Goal: Information Seeking & Learning: Learn about a topic

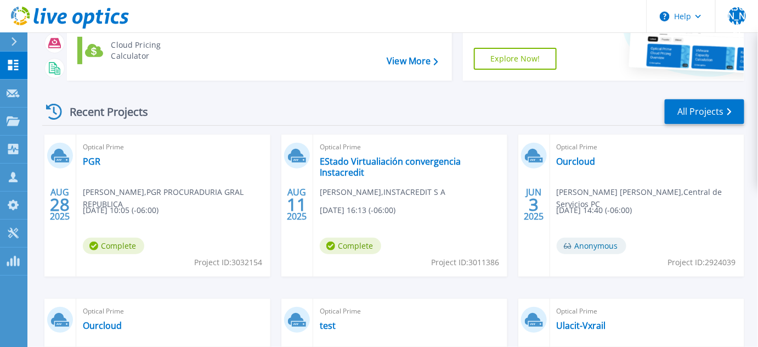
scroll to position [123, 0]
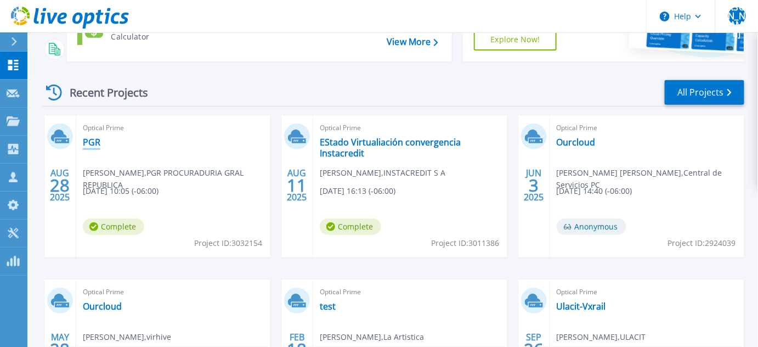
click at [84, 140] on link "PGR" at bounding box center [92, 142] width 18 height 11
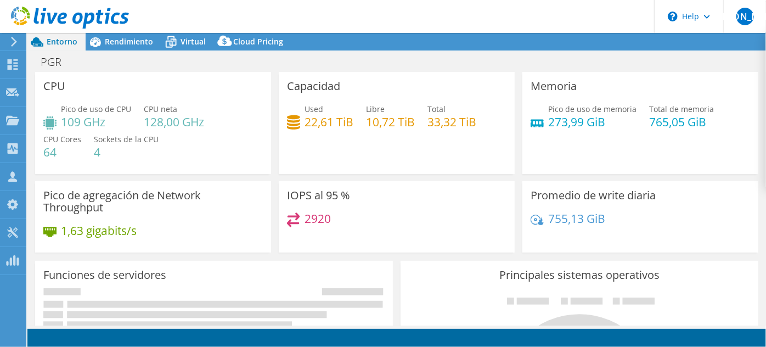
select select "USD"
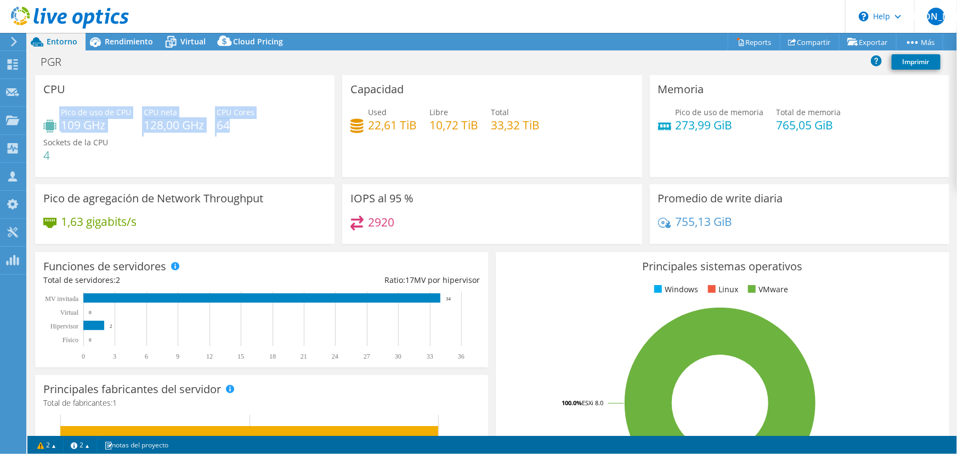
drag, startPoint x: 229, startPoint y: 129, endPoint x: 77, endPoint y: 99, distance: 155.0
click at [77, 99] on div "CPU Pico de uso de CPU 109 GHz CPU [PERSON_NAME] 128,00 GHz CPU Cores 64 Socket…" at bounding box center [184, 126] width 299 height 102
click at [302, 140] on div "Pico de uso de CPU 109 GHz CPU [PERSON_NAME] 128,00 GHz CPU Cores 64 Sockets de…" at bounding box center [184, 139] width 283 height 66
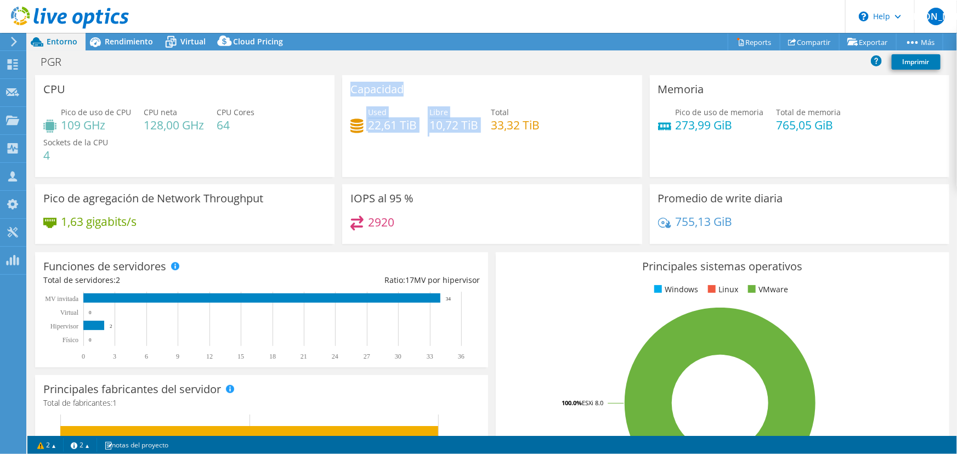
drag, startPoint x: 343, startPoint y: 90, endPoint x: 460, endPoint y: 134, distance: 124.4
click at [460, 134] on div "Capacidad Used 22,61 TiB Libre 10,72 TiB Total 33,32 TiB" at bounding box center [491, 126] width 299 height 102
click at [456, 156] on div "Capacidad Used 22,61 TiB Libre 10,72 TiB Total 33,32 TiB" at bounding box center [491, 126] width 299 height 102
click at [364, 120] on div "Used 22,61 TiB" at bounding box center [383, 118] width 66 height 25
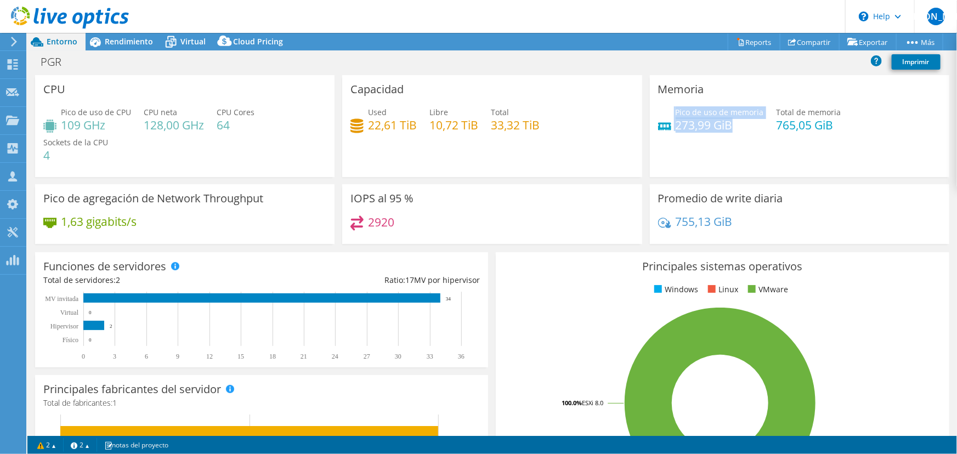
drag, startPoint x: 739, startPoint y: 122, endPoint x: 664, endPoint y: 115, distance: 74.9
click at [664, 115] on div "Pico de uso de memoria 273,99 GiB" at bounding box center [711, 118] width 106 height 25
click at [718, 158] on div "Memoria Pico de uso de memoria 273,99 GiB Total de memoria 765,05 GiB" at bounding box center [799, 126] width 299 height 102
drag, startPoint x: 671, startPoint y: 126, endPoint x: 717, endPoint y: 116, distance: 47.1
click at [717, 116] on div "Pico de uso de memoria 273,99 GiB" at bounding box center [720, 118] width 88 height 25
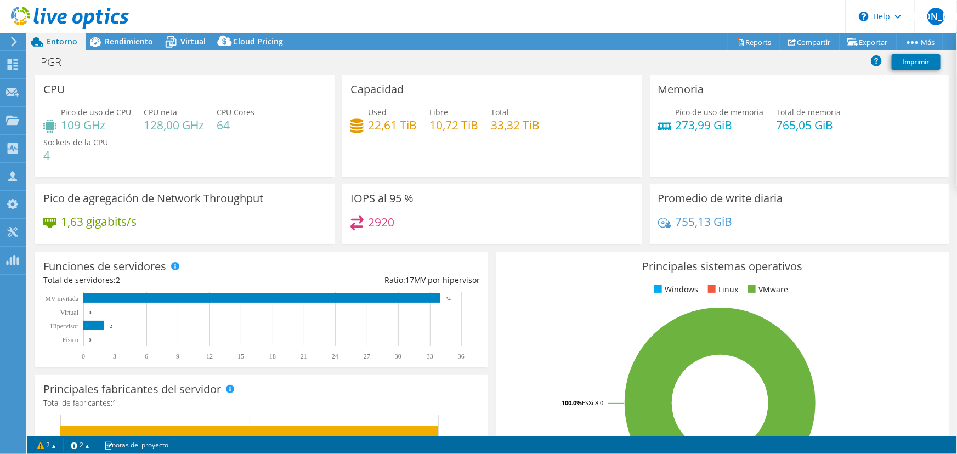
click at [693, 99] on div "Memoria Pico de uso de memoria 273,99 GiB Total de memoria 765,05 GiB" at bounding box center [799, 126] width 299 height 102
drag, startPoint x: 544, startPoint y: 126, endPoint x: 488, endPoint y: 124, distance: 55.9
click at [488, 124] on div "Used 22,61 TiB Libre 10,72 TiB Total 33,32 TiB" at bounding box center [491, 124] width 283 height 36
drag, startPoint x: 415, startPoint y: 126, endPoint x: 363, endPoint y: 125, distance: 52.1
click at [363, 125] on div "Used 22,61 TiB Libre 10,72 TiB Total 33,32 TiB" at bounding box center [491, 124] width 283 height 36
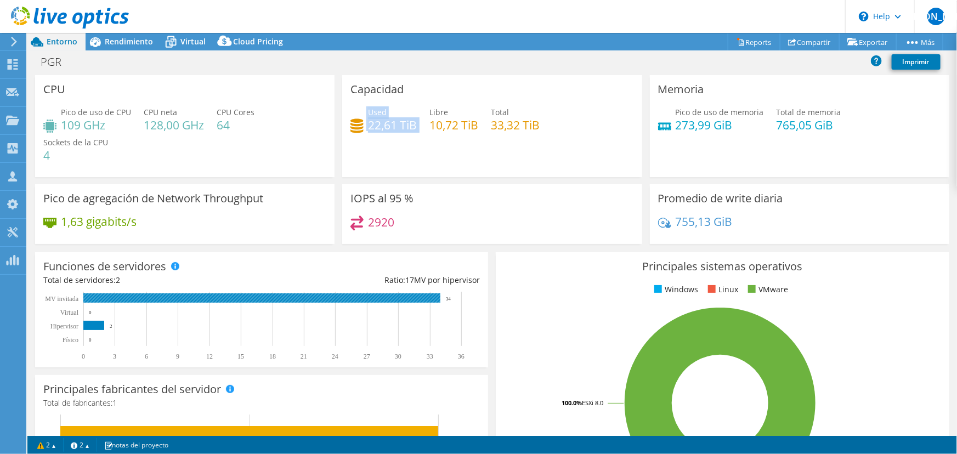
click at [138, 299] on rect at bounding box center [261, 297] width 357 height 9
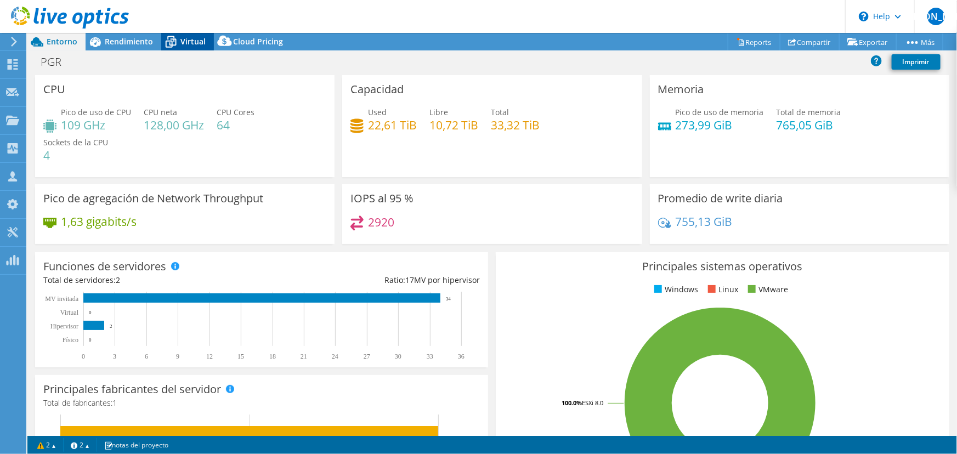
click at [181, 42] on span "Virtual" at bounding box center [192, 41] width 25 height 10
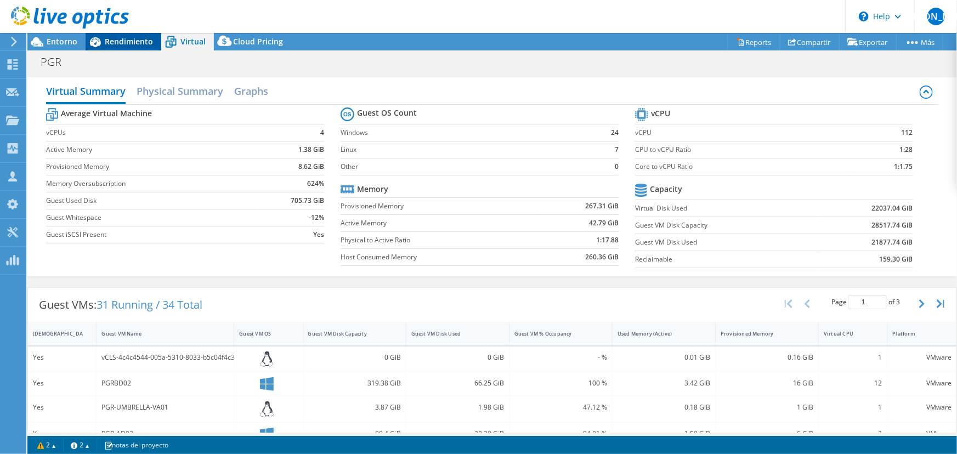
click at [133, 43] on span "Rendimiento" at bounding box center [129, 41] width 48 height 10
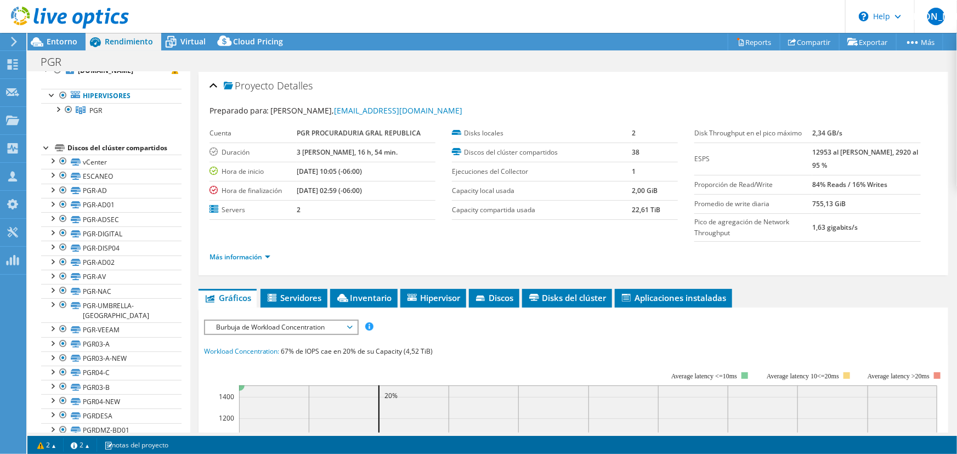
scroll to position [50, 0]
drag, startPoint x: 55, startPoint y: 110, endPoint x: 348, endPoint y: 37, distance: 301.8
click at [348, 37] on div "Acciones de proyecto Acciones de proyecto Reports Compartir Exportar vSAN Ready…" at bounding box center [491, 42] width 929 height 18
click at [58, 107] on div at bounding box center [57, 106] width 11 height 11
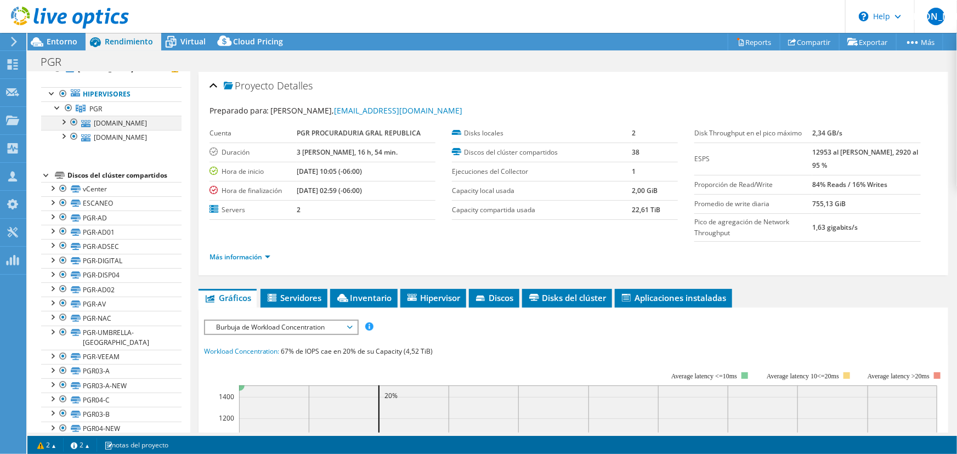
click at [65, 120] on div at bounding box center [63, 121] width 11 height 11
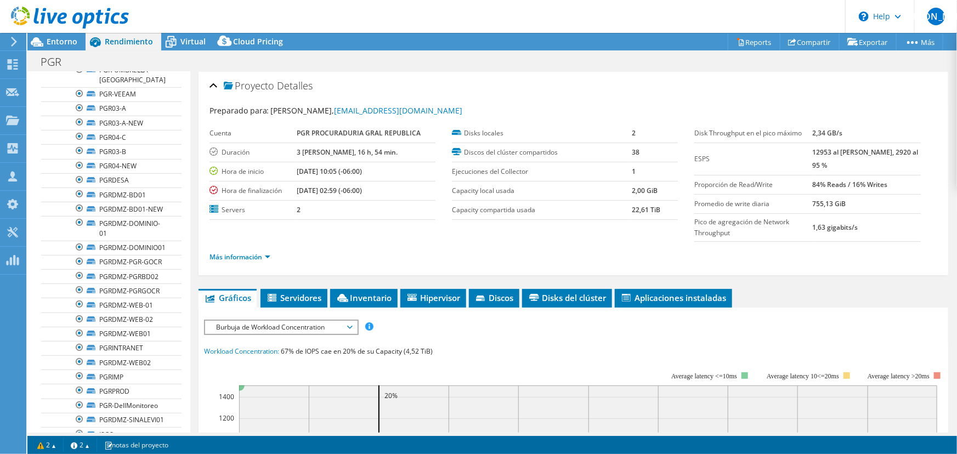
scroll to position [0, 0]
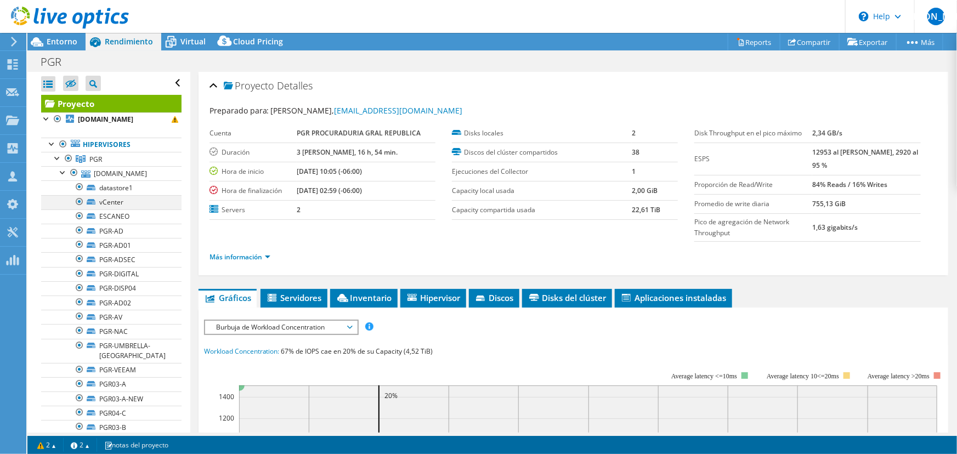
click at [77, 205] on div at bounding box center [79, 201] width 11 height 13
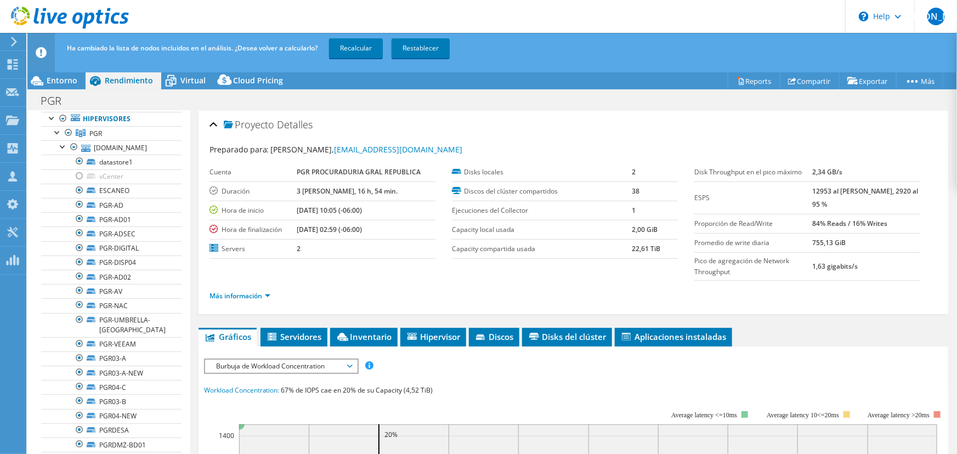
scroll to position [69, 0]
click at [81, 157] on div at bounding box center [79, 157] width 11 height 13
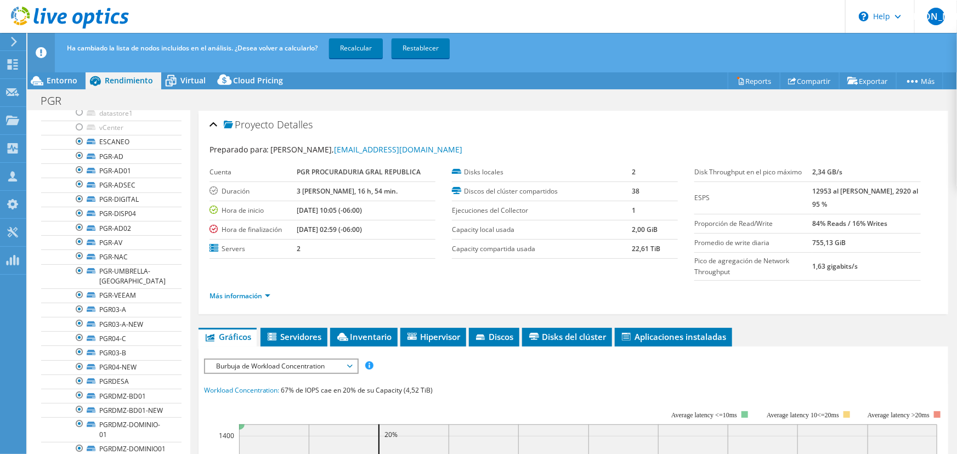
scroll to position [117, 0]
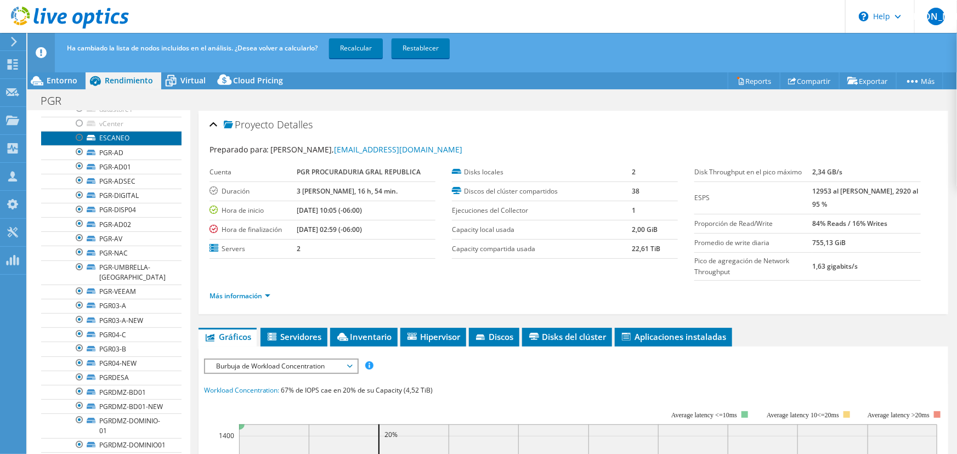
click at [156, 136] on link "ESCANEO" at bounding box center [111, 138] width 140 height 14
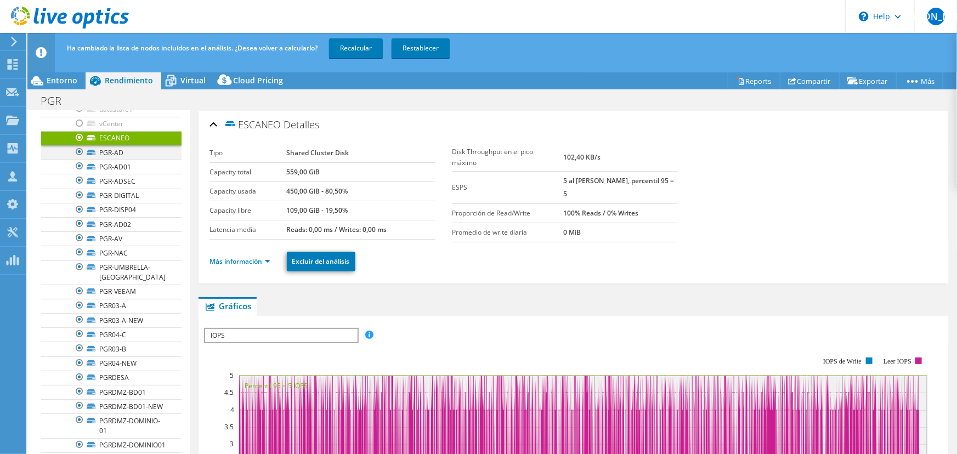
click at [84, 154] on div at bounding box center [79, 151] width 11 height 13
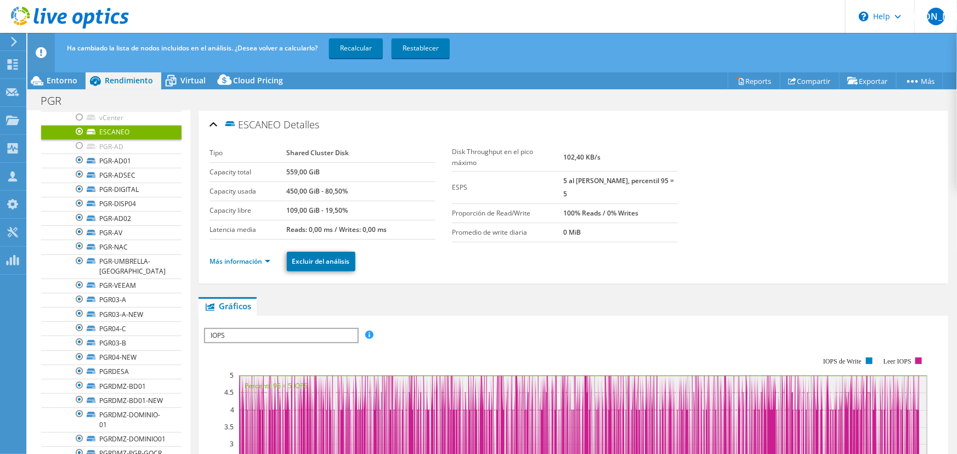
scroll to position [127, 0]
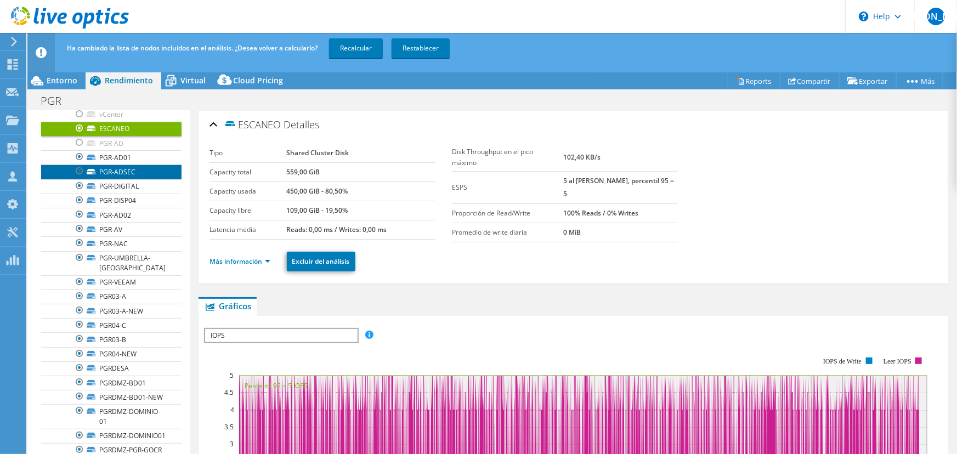
click at [138, 172] on link "PGR-ADSEC" at bounding box center [111, 172] width 140 height 14
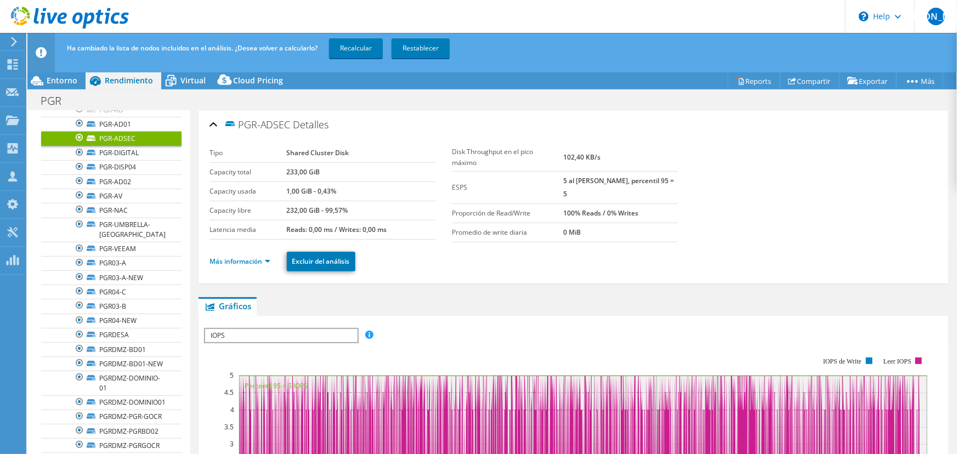
scroll to position [165, 0]
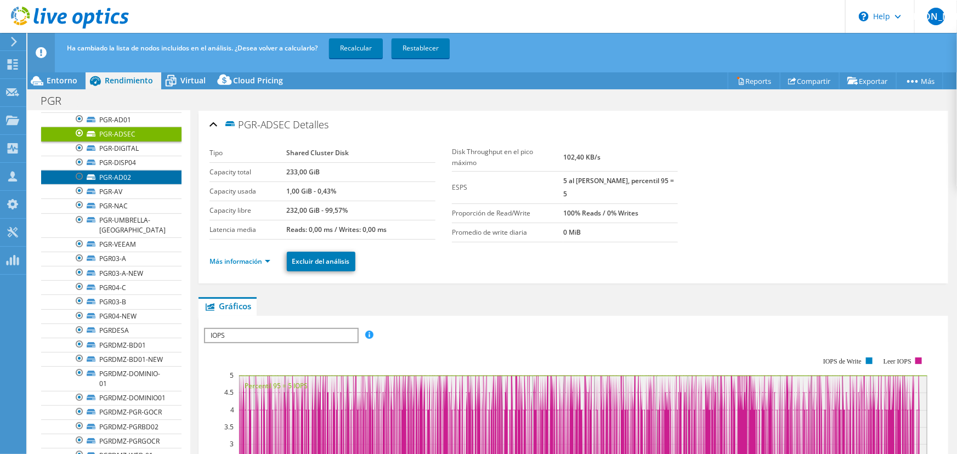
click at [127, 180] on link "PGR-AD02" at bounding box center [111, 177] width 140 height 14
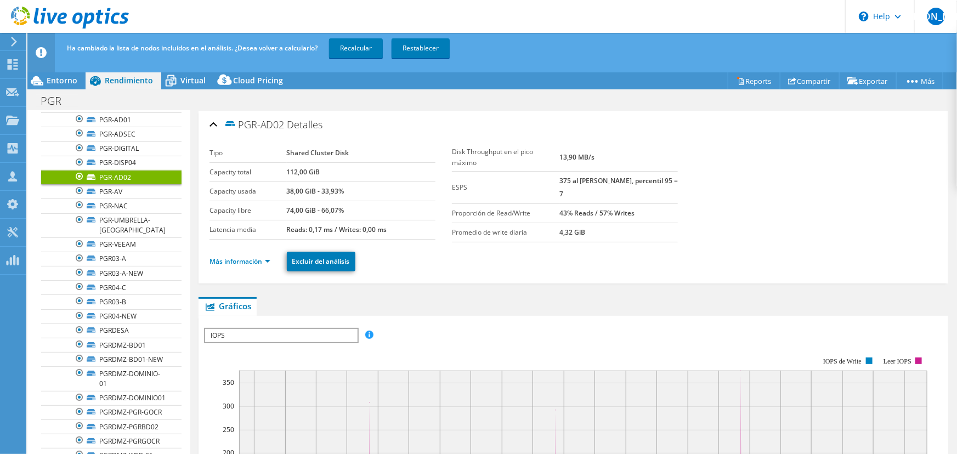
click at [76, 175] on div at bounding box center [79, 176] width 11 height 13
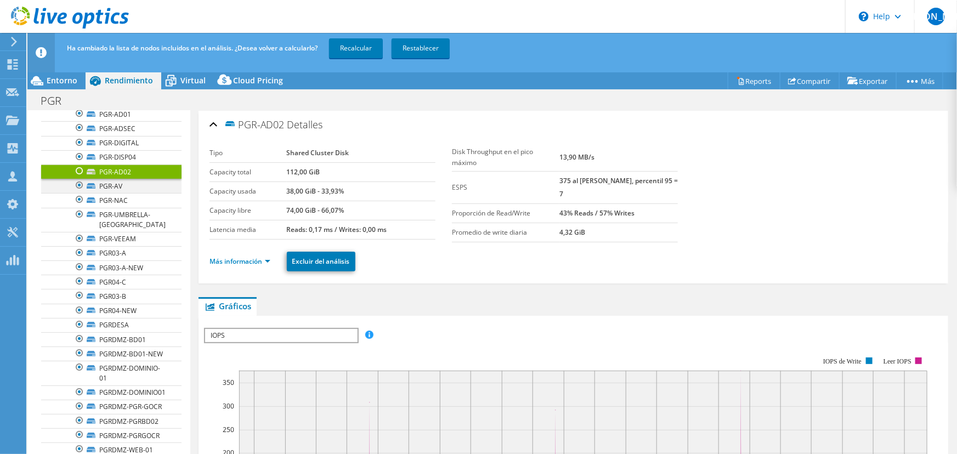
click at [81, 183] on div at bounding box center [79, 185] width 11 height 13
click at [77, 201] on div at bounding box center [79, 199] width 11 height 13
click at [77, 216] on div at bounding box center [79, 214] width 11 height 13
click at [78, 232] on div at bounding box center [79, 238] width 11 height 13
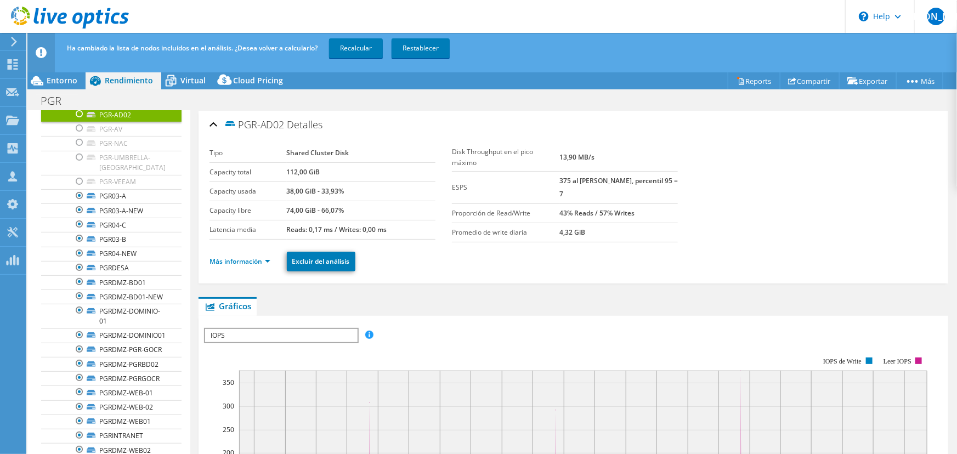
scroll to position [233, 0]
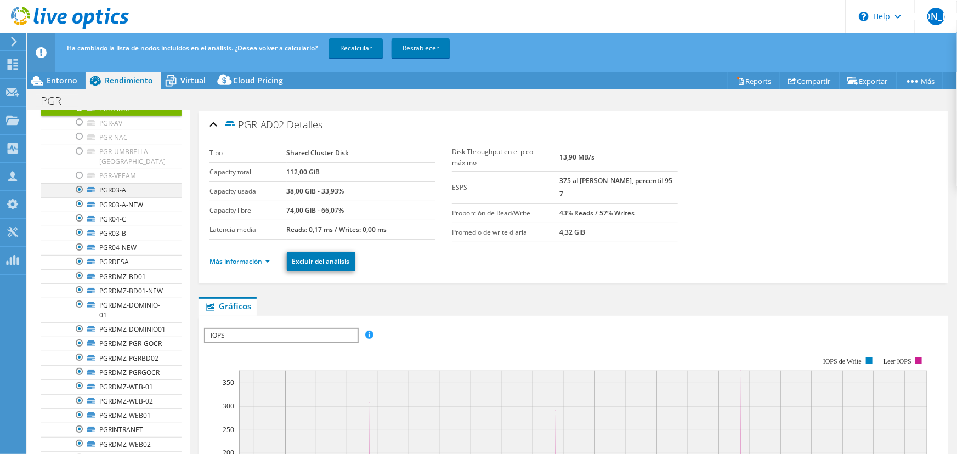
click at [77, 183] on div at bounding box center [79, 189] width 11 height 13
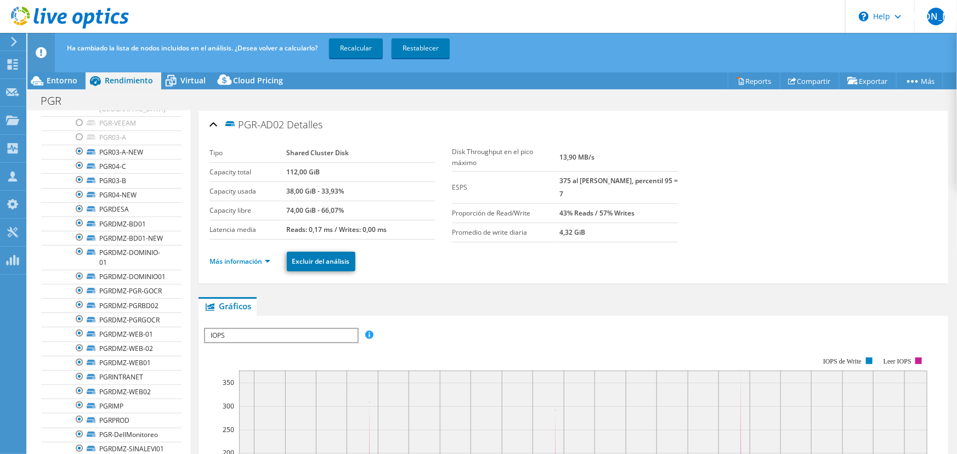
scroll to position [284, 0]
click at [77, 161] on div at bounding box center [79, 167] width 11 height 13
click at [80, 218] on div at bounding box center [79, 224] width 11 height 13
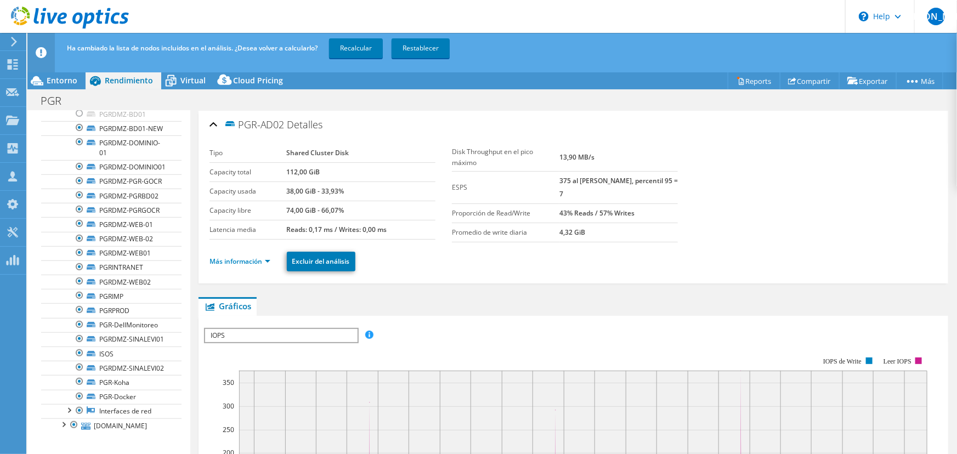
scroll to position [406, 0]
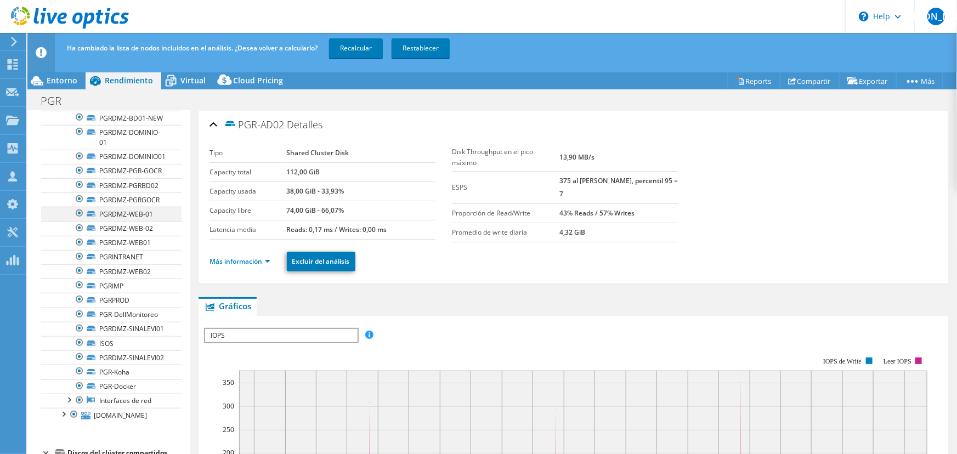
click at [75, 220] on div at bounding box center [79, 213] width 11 height 13
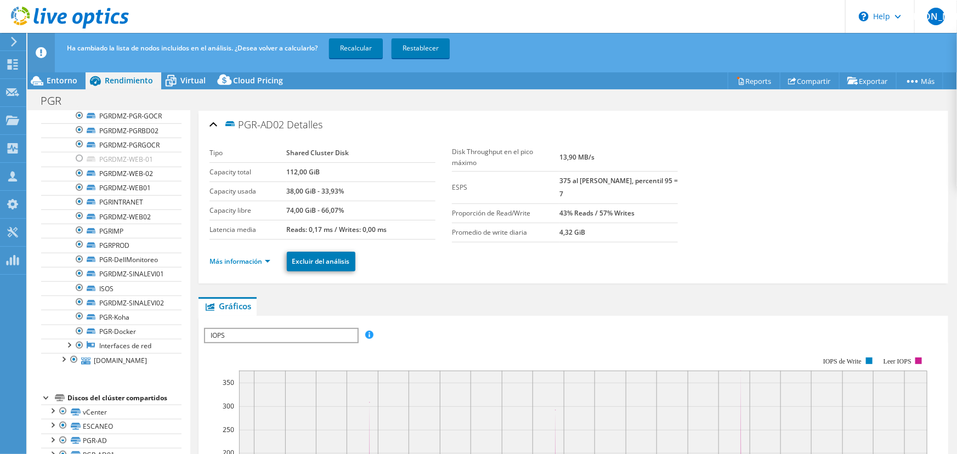
scroll to position [464, 0]
click at [78, 190] on div at bounding box center [79, 183] width 11 height 13
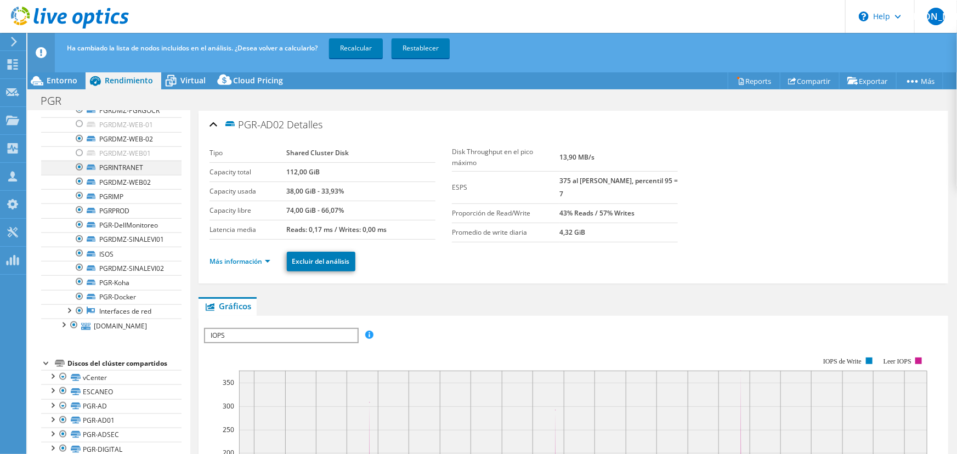
click at [77, 174] on div at bounding box center [79, 167] width 11 height 13
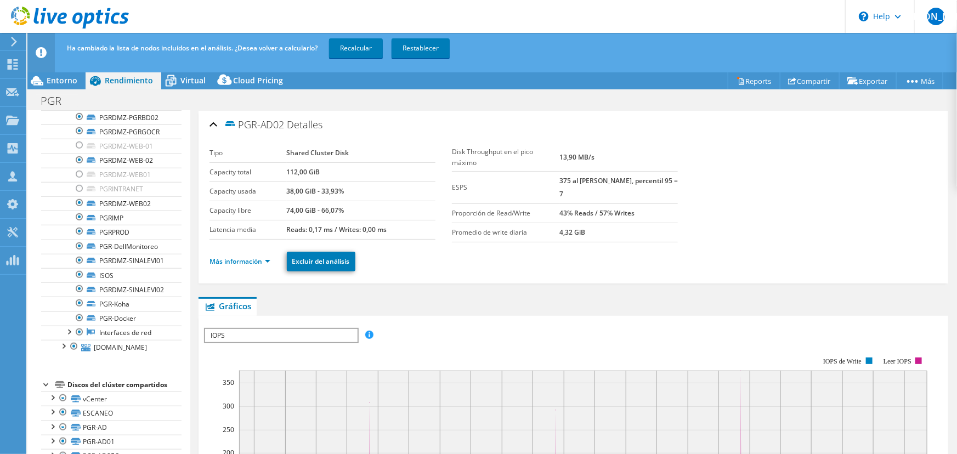
scroll to position [472, 0]
click at [124, 170] on link "PGRDMZ-WEB-02" at bounding box center [111, 163] width 140 height 14
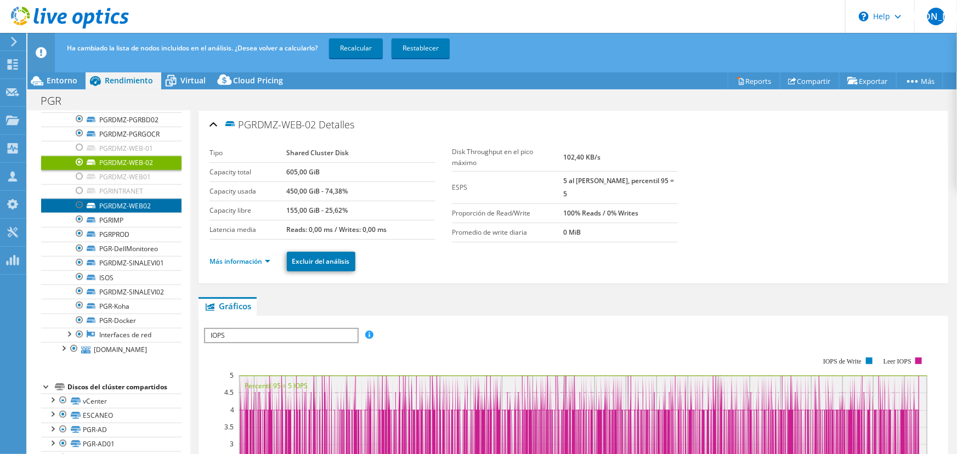
click at [137, 213] on link "PGRDMZ-WEB02" at bounding box center [111, 206] width 140 height 14
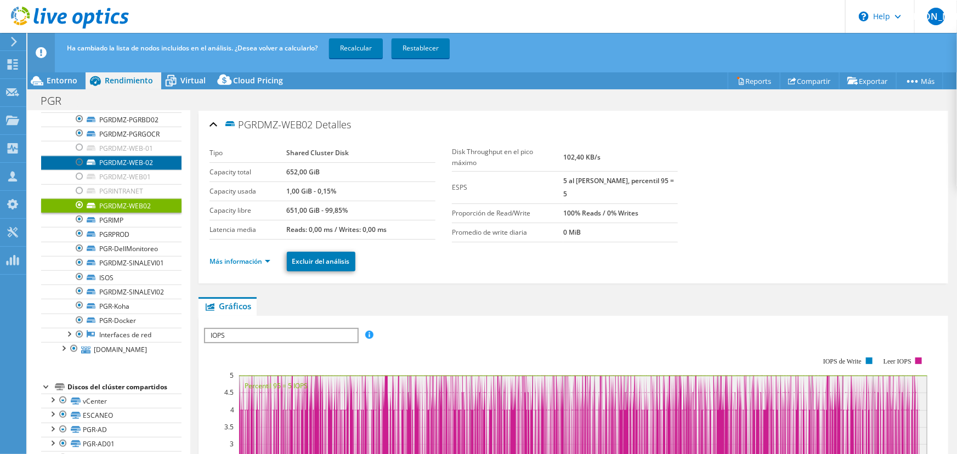
click at [131, 170] on link "PGRDMZ-WEB-02" at bounding box center [111, 163] width 140 height 14
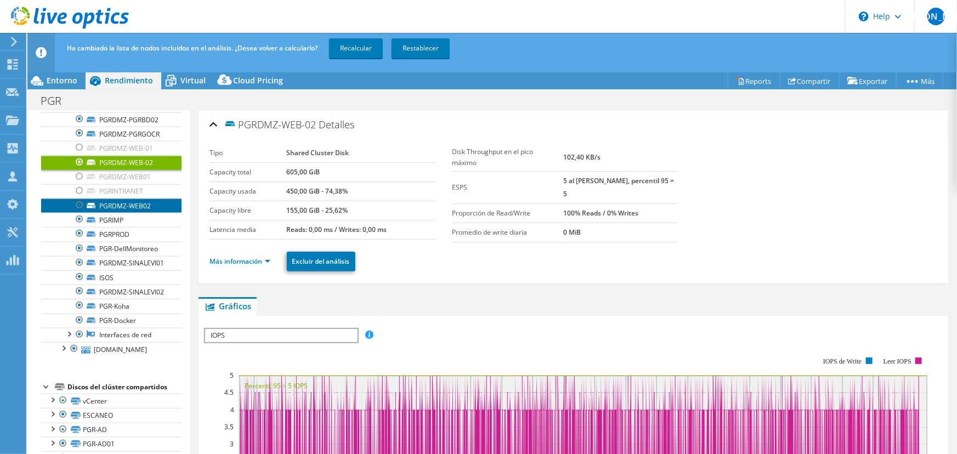
click at [131, 213] on link "PGRDMZ-WEB02" at bounding box center [111, 206] width 140 height 14
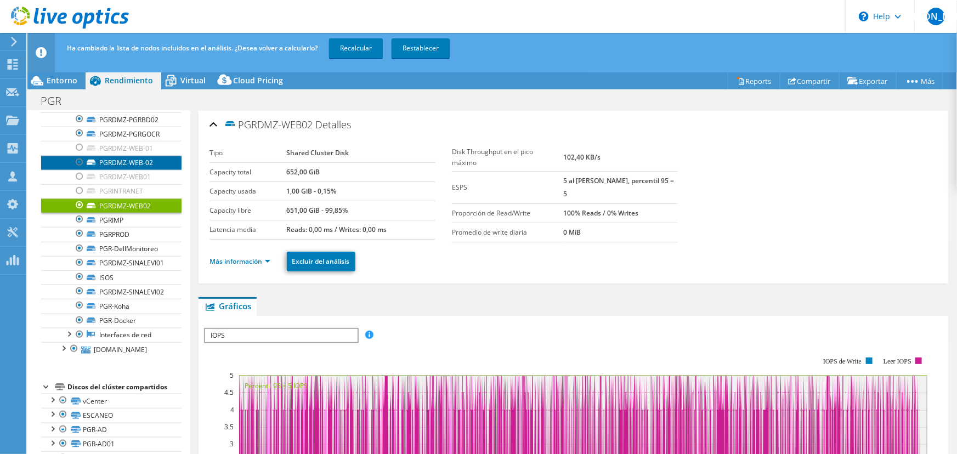
click at [127, 170] on link "PGRDMZ-WEB-02" at bounding box center [111, 163] width 140 height 14
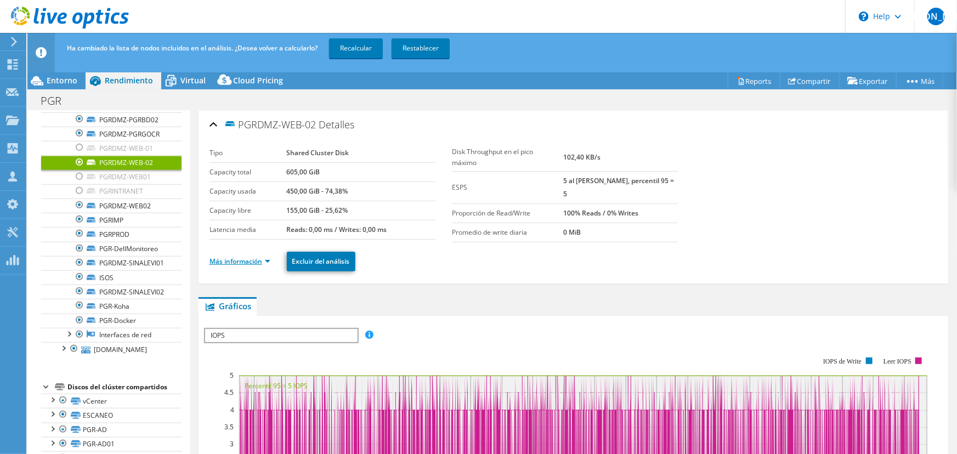
click at [269, 258] on link "Más información" at bounding box center [239, 261] width 61 height 9
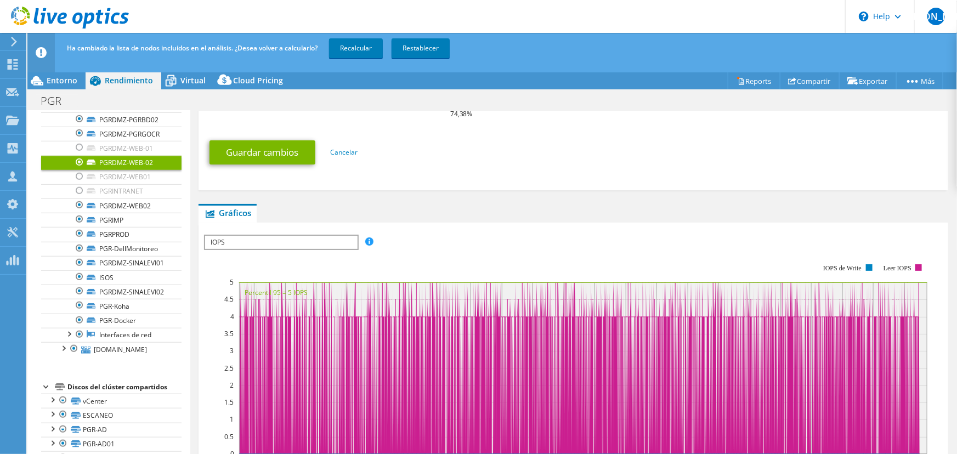
scroll to position [344, 0]
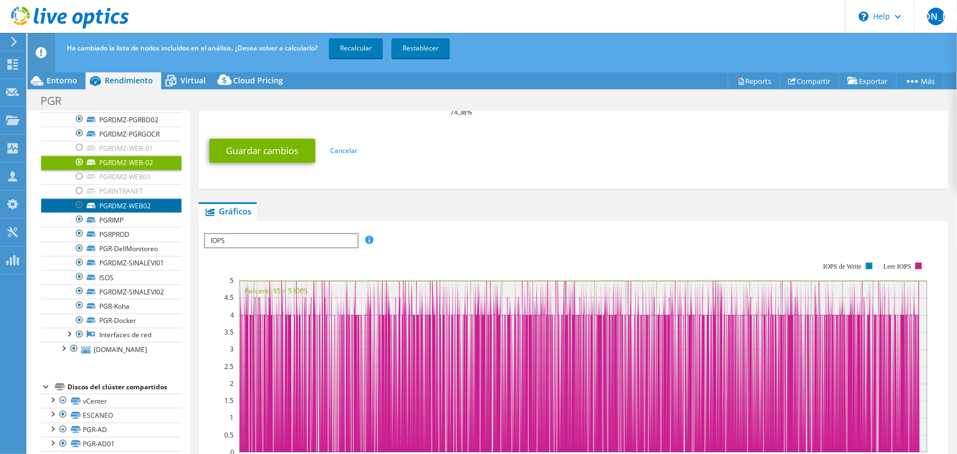
click at [149, 213] on link "PGRDMZ-WEB02" at bounding box center [111, 206] width 140 height 14
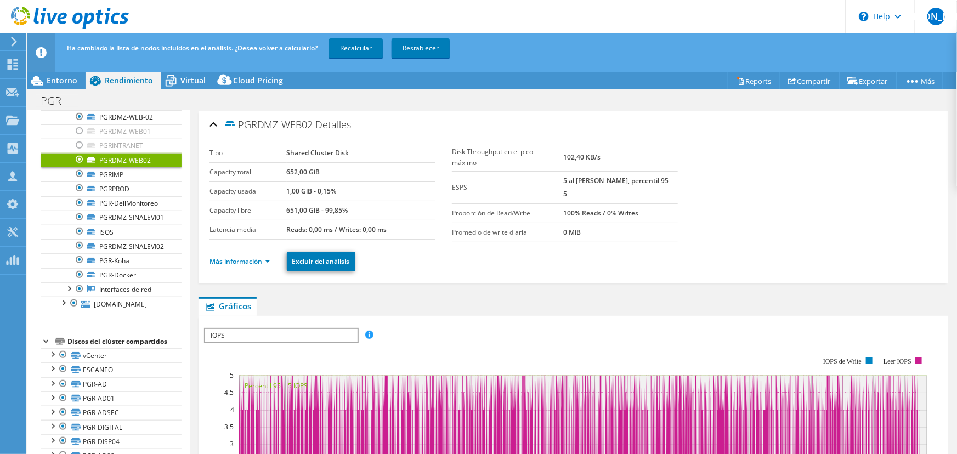
scroll to position [523, 0]
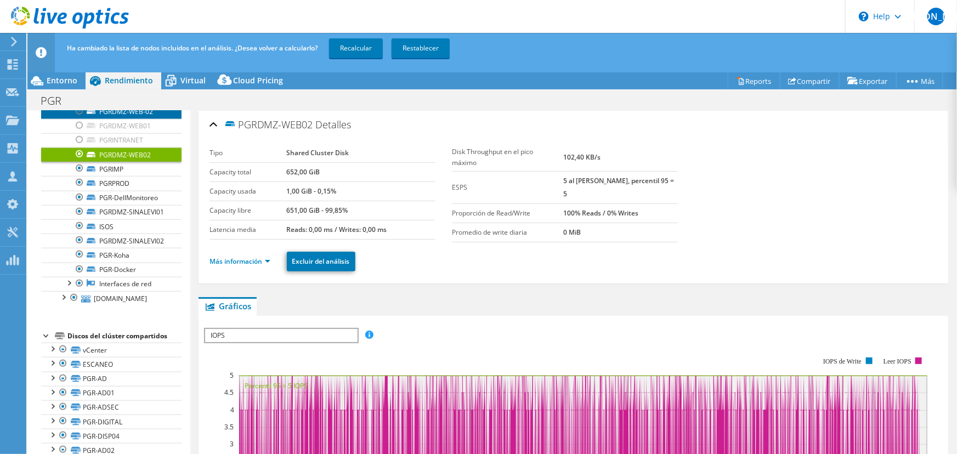
click at [130, 119] on link "PGRDMZ-WEB-02" at bounding box center [111, 112] width 140 height 14
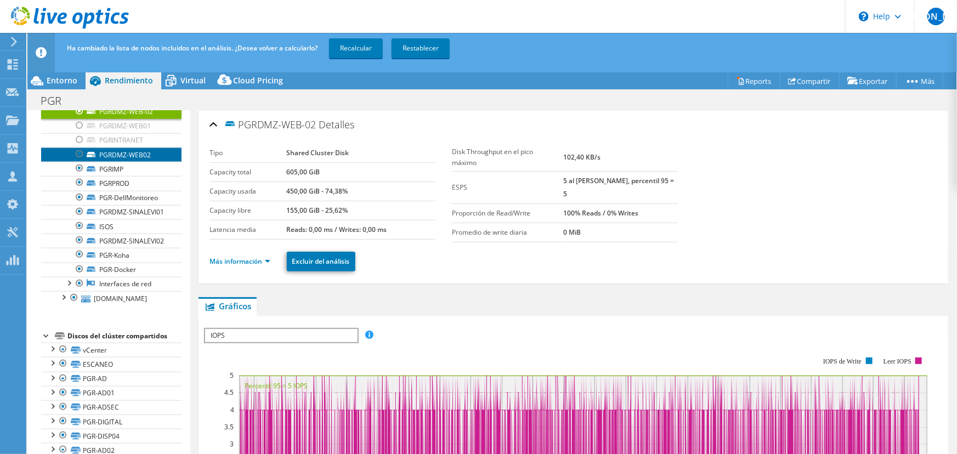
click at [137, 162] on link "PGRDMZ-WEB02" at bounding box center [111, 155] width 140 height 14
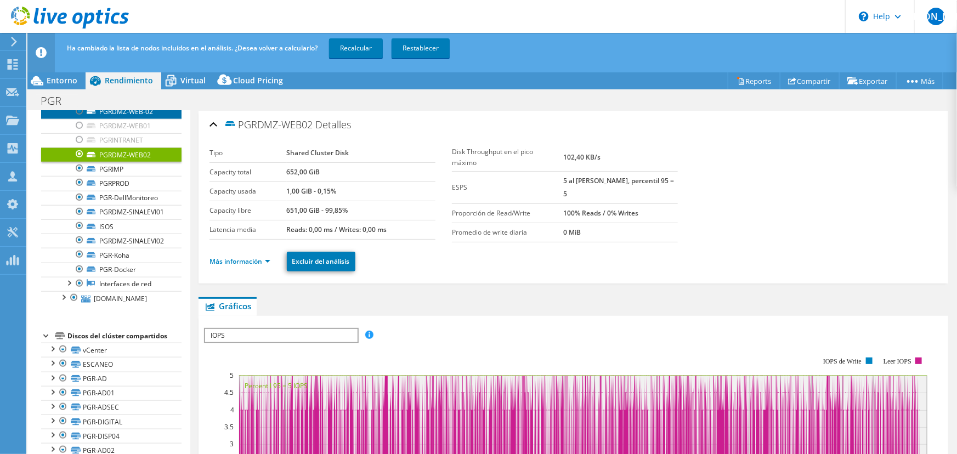
click at [128, 119] on link "PGRDMZ-WEB-02" at bounding box center [111, 112] width 140 height 14
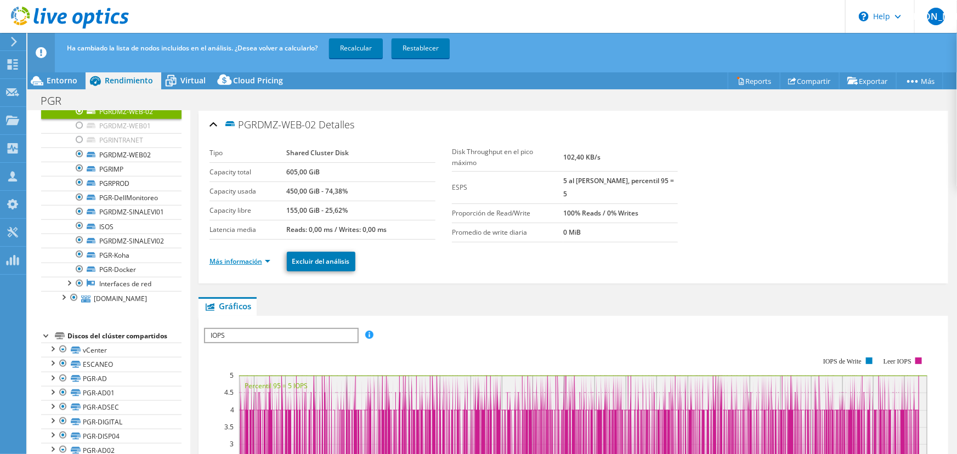
click at [267, 257] on link "Más información" at bounding box center [239, 261] width 61 height 9
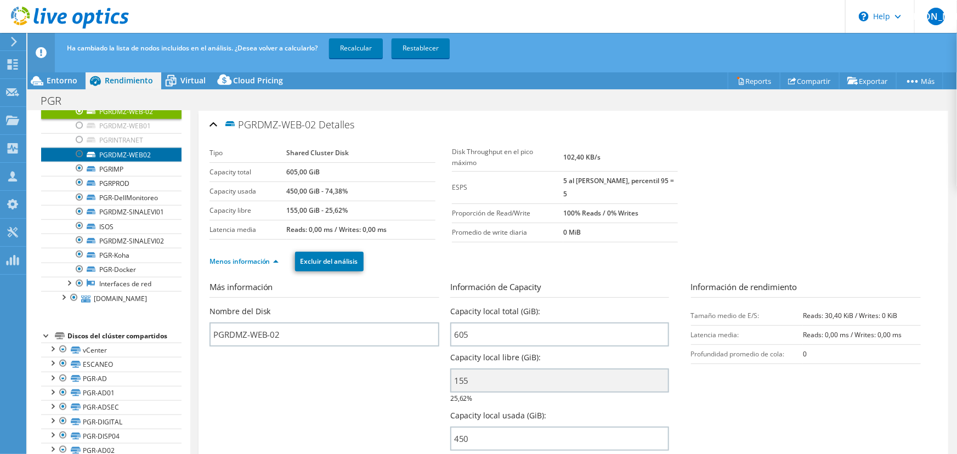
click at [130, 162] on link "PGRDMZ-WEB02" at bounding box center [111, 155] width 140 height 14
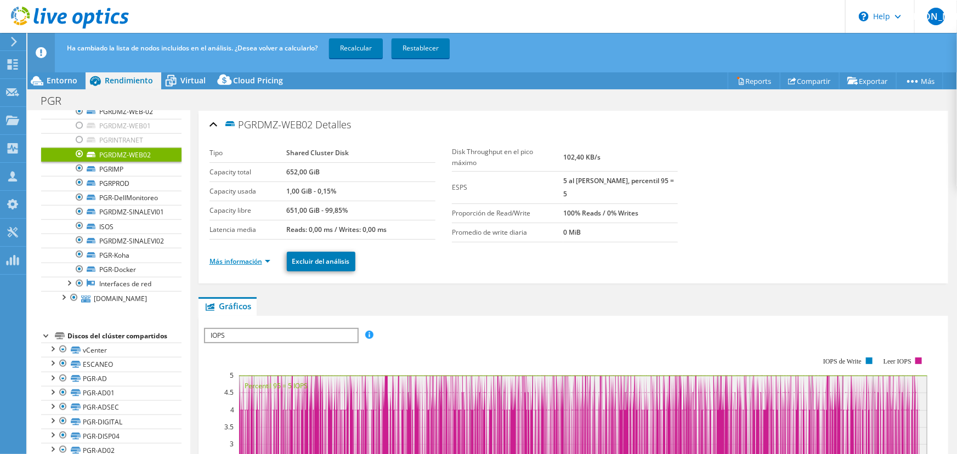
click at [257, 257] on link "Más información" at bounding box center [239, 261] width 61 height 9
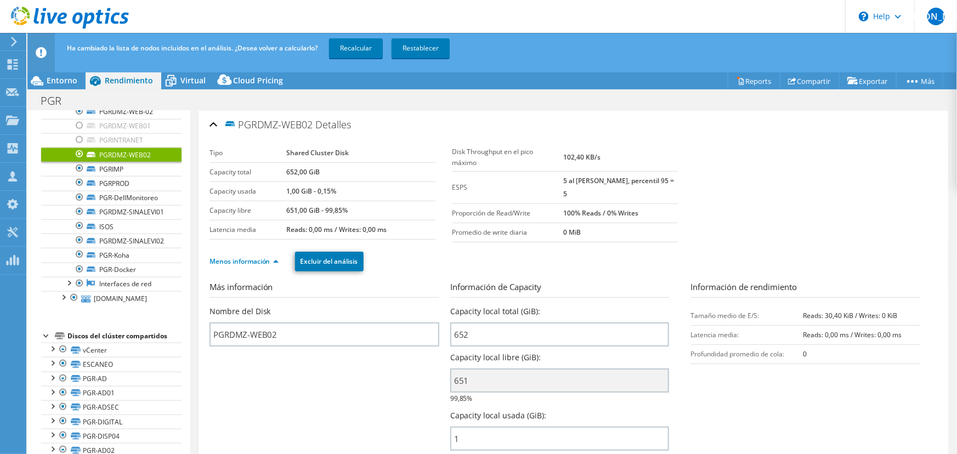
click at [80, 161] on div at bounding box center [79, 154] width 11 height 13
click at [77, 204] on div at bounding box center [79, 197] width 11 height 13
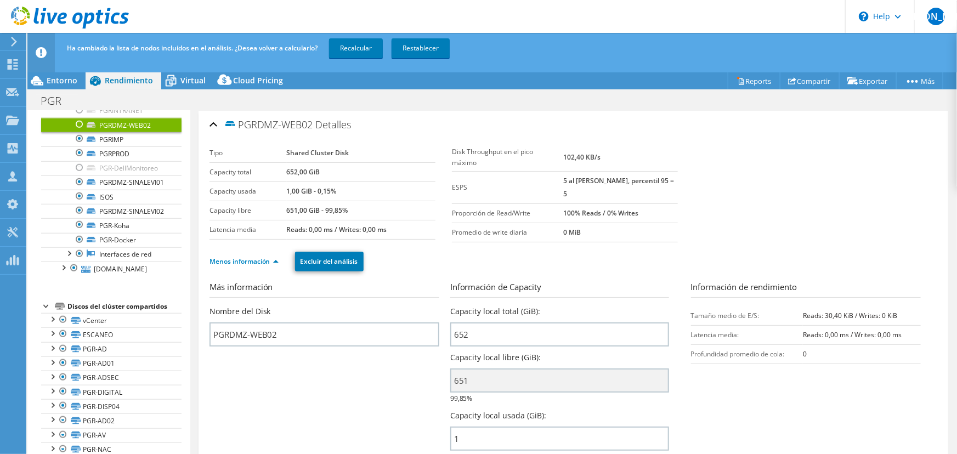
scroll to position [583, 0]
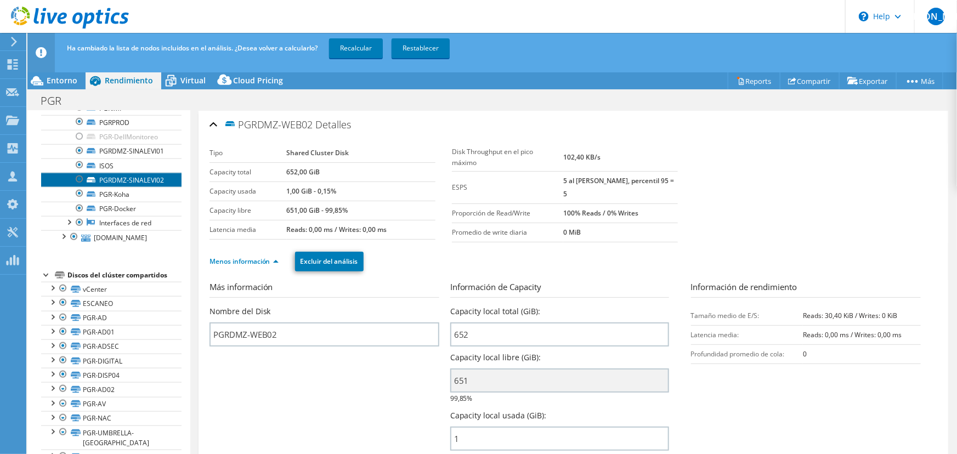
drag, startPoint x: 79, startPoint y: 205, endPoint x: 72, endPoint y: 208, distance: 7.6
click at [72, 187] on link "PGRDMZ-SINALEVI02" at bounding box center [111, 180] width 140 height 14
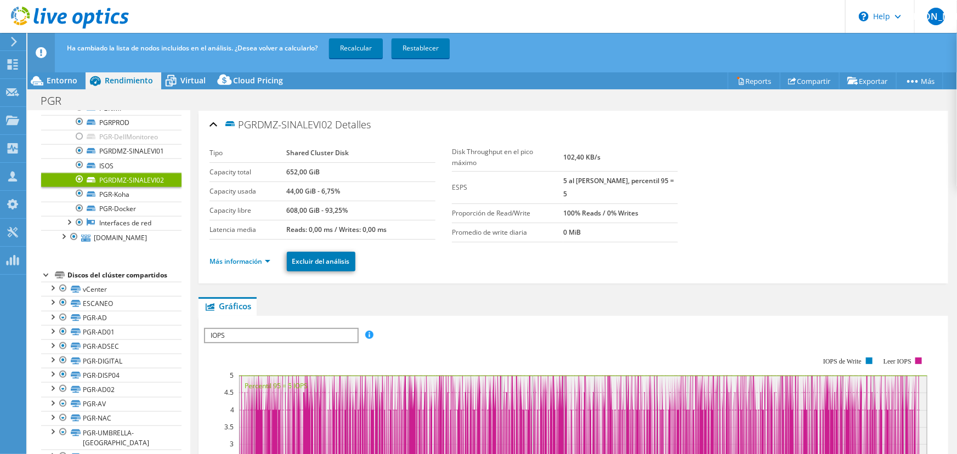
click at [79, 186] on div at bounding box center [79, 179] width 11 height 13
click at [78, 172] on div at bounding box center [79, 164] width 11 height 13
drag, startPoint x: 190, startPoint y: 282, endPoint x: 189, endPoint y: 294, distance: 11.6
click at [189, 294] on div "Abrir todo Cerrar todo Ocultar nodos excluidos Filtro de árbol del proyecto" at bounding box center [491, 291] width 929 height 361
click at [79, 200] on div at bounding box center [79, 193] width 11 height 13
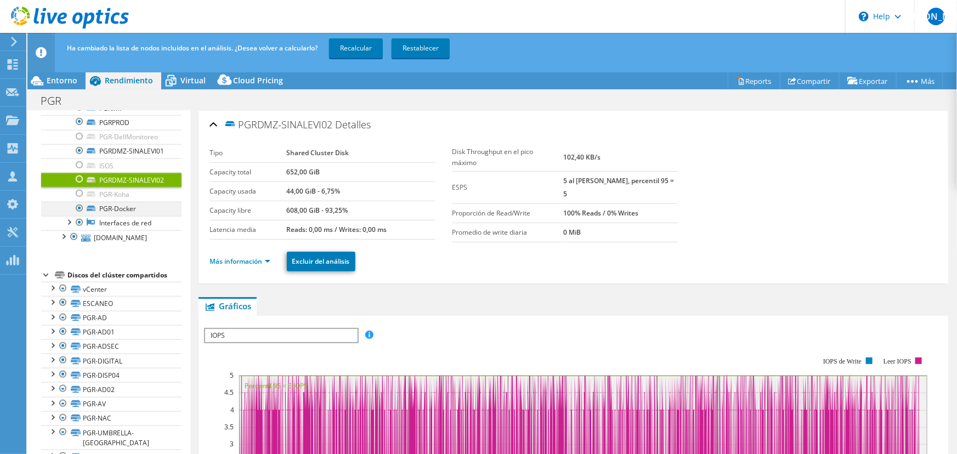
click at [76, 215] on div at bounding box center [79, 208] width 11 height 13
click at [63, 241] on div at bounding box center [63, 235] width 11 height 11
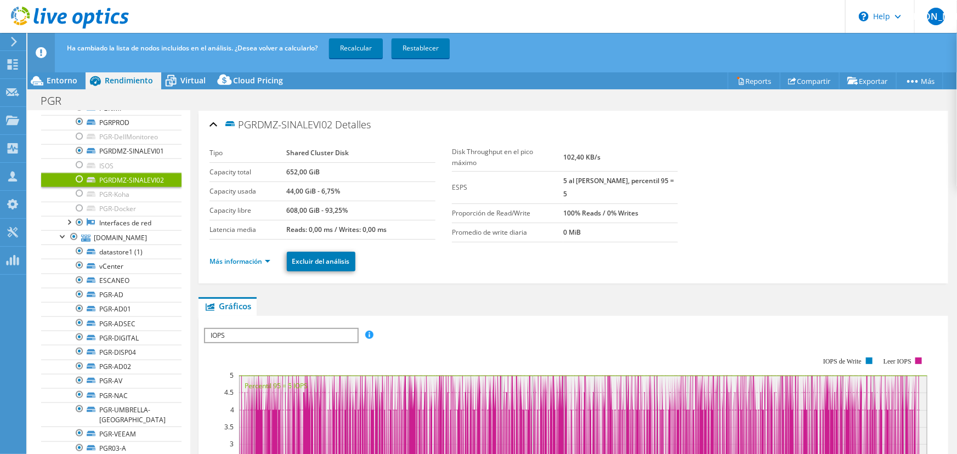
drag, startPoint x: 192, startPoint y: 253, endPoint x: 192, endPoint y: 235, distance: 18.1
click at [192, 235] on div "PGRDMZ-SINALEVI02 Detalles Tipo Shared Cluster Disk Capacity total 652,00 GiB C…" at bounding box center [573, 449] width 766 height 676
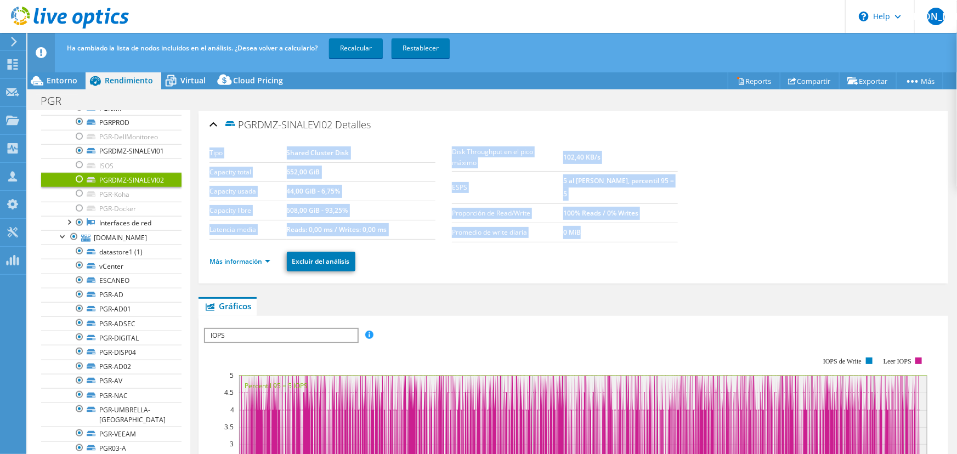
drag, startPoint x: 181, startPoint y: 247, endPoint x: 180, endPoint y: 231, distance: 16.5
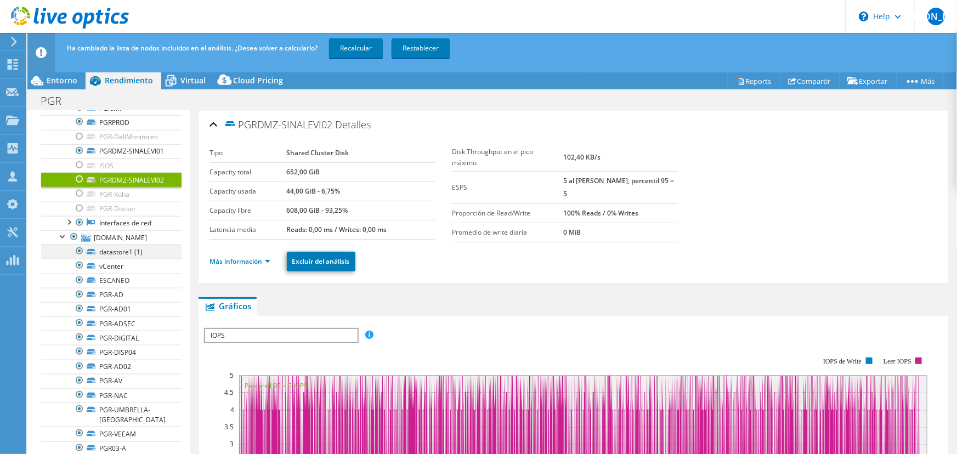
click at [82, 258] on div at bounding box center [79, 251] width 11 height 13
click at [80, 272] on div at bounding box center [79, 265] width 11 height 13
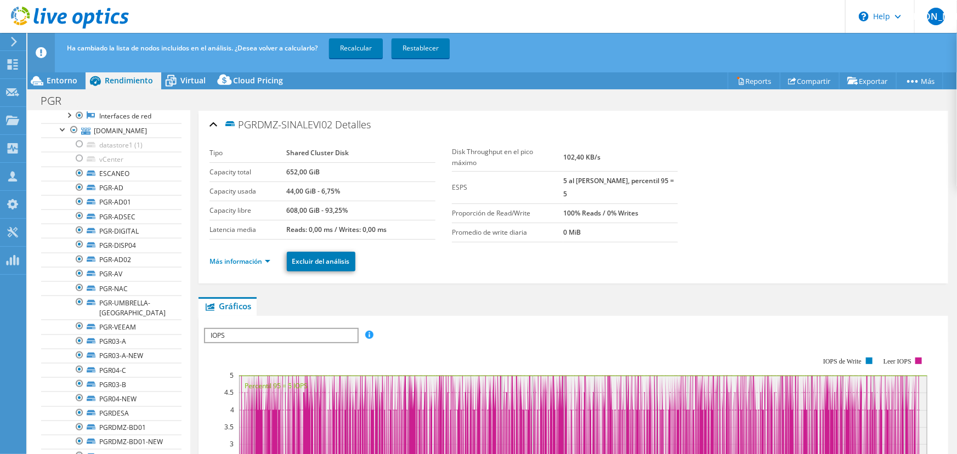
scroll to position [710, 0]
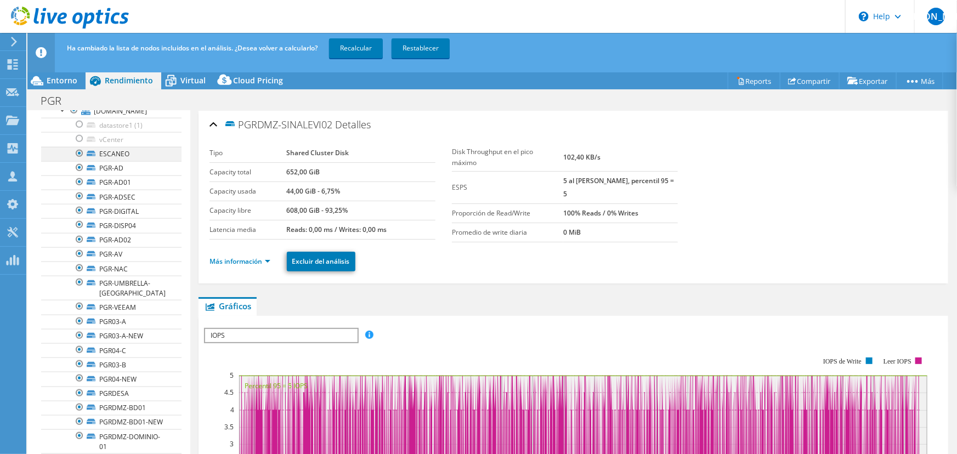
click at [74, 160] on div at bounding box center [79, 153] width 11 height 13
click at [78, 174] on div at bounding box center [79, 167] width 11 height 13
click at [82, 203] on div at bounding box center [79, 196] width 11 height 13
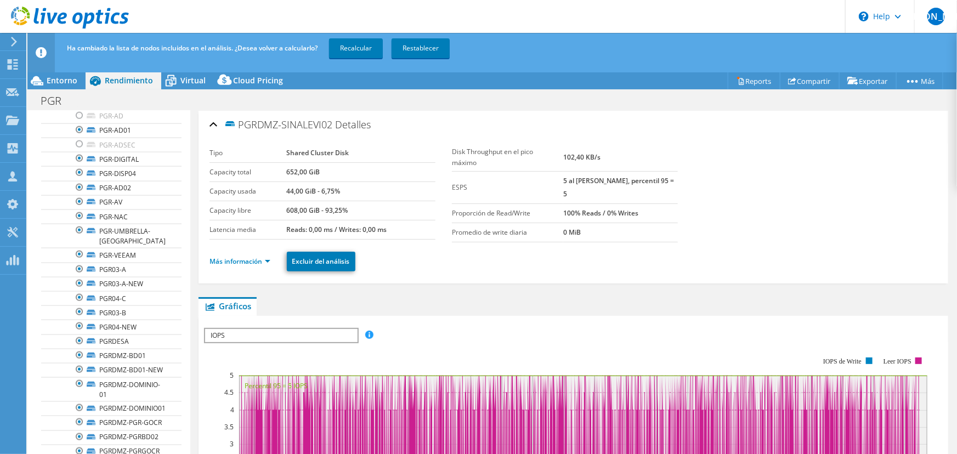
scroll to position [793, 0]
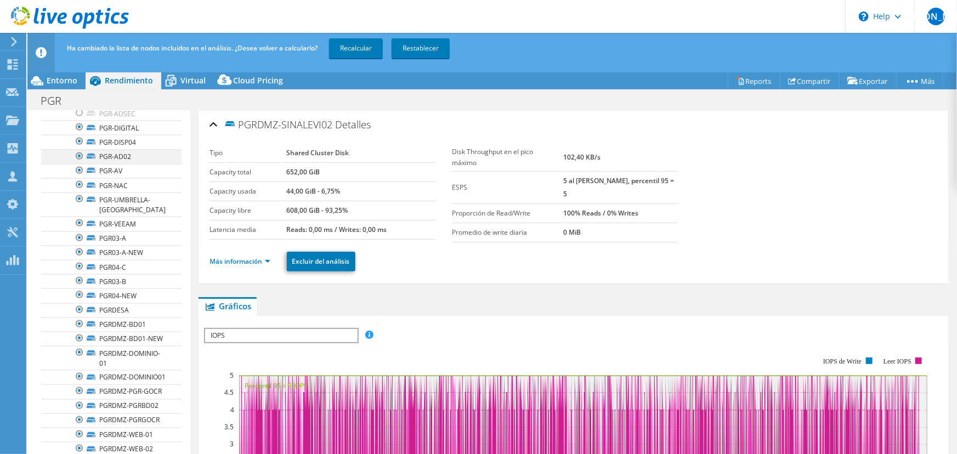
click at [79, 163] on div at bounding box center [79, 156] width 11 height 13
click at [80, 164] on link "PGR-AD02" at bounding box center [111, 157] width 140 height 14
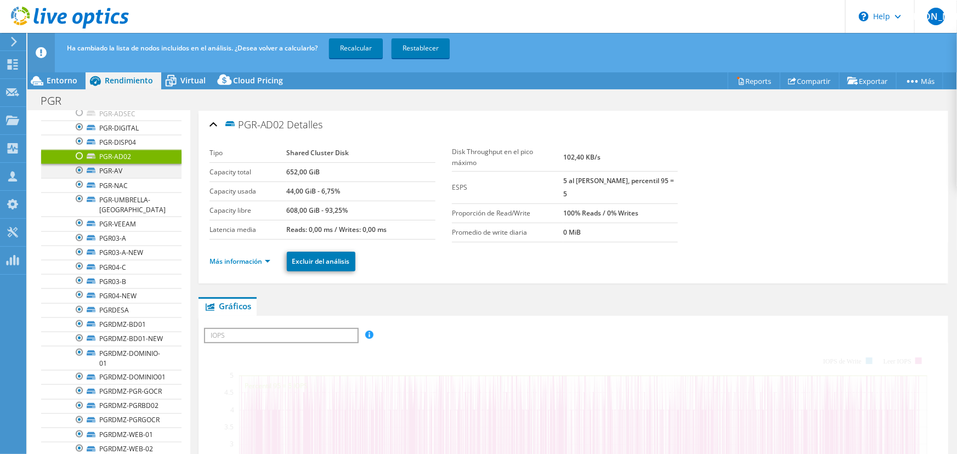
click at [78, 177] on div at bounding box center [79, 170] width 11 height 13
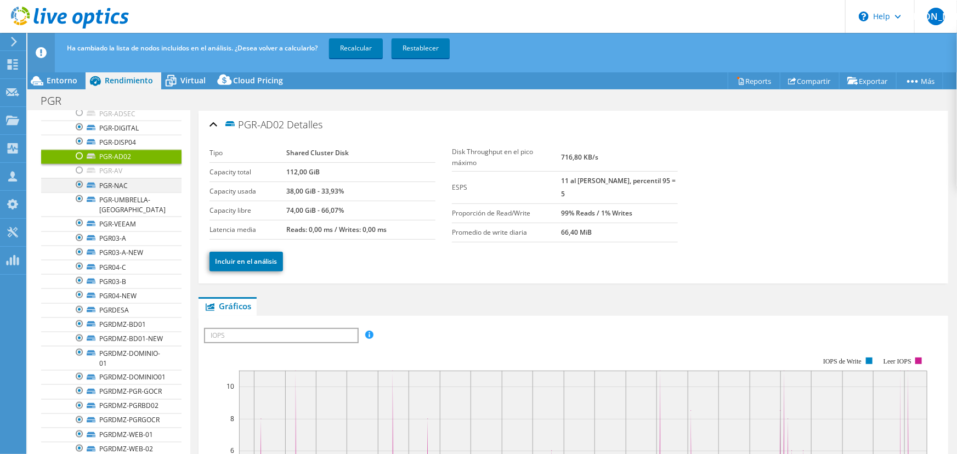
click at [81, 191] on div at bounding box center [79, 184] width 11 height 13
click at [77, 206] on div at bounding box center [79, 198] width 11 height 13
click at [79, 230] on div at bounding box center [79, 223] width 11 height 13
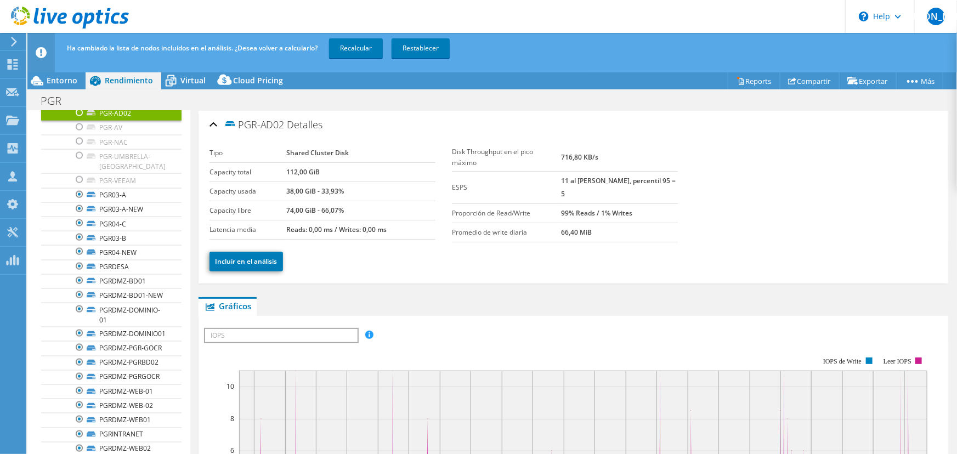
scroll to position [900, 0]
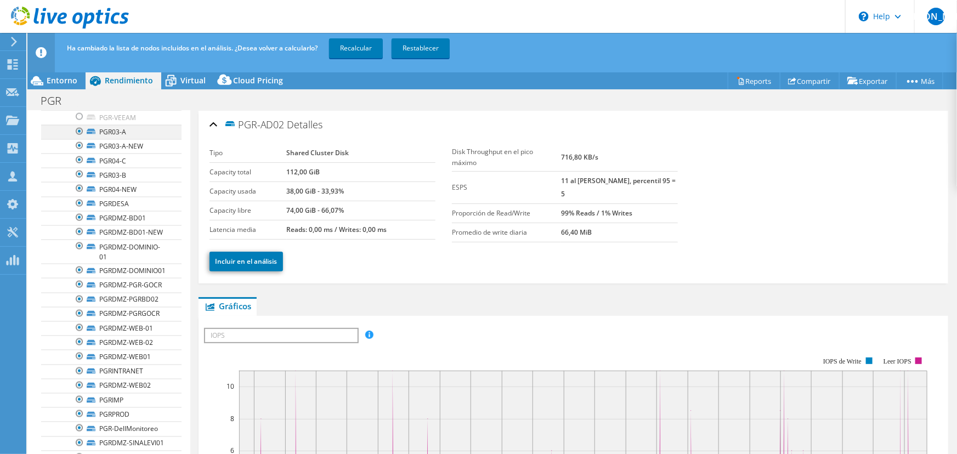
click at [76, 138] on div at bounding box center [79, 131] width 11 height 13
click at [82, 167] on div at bounding box center [79, 160] width 11 height 13
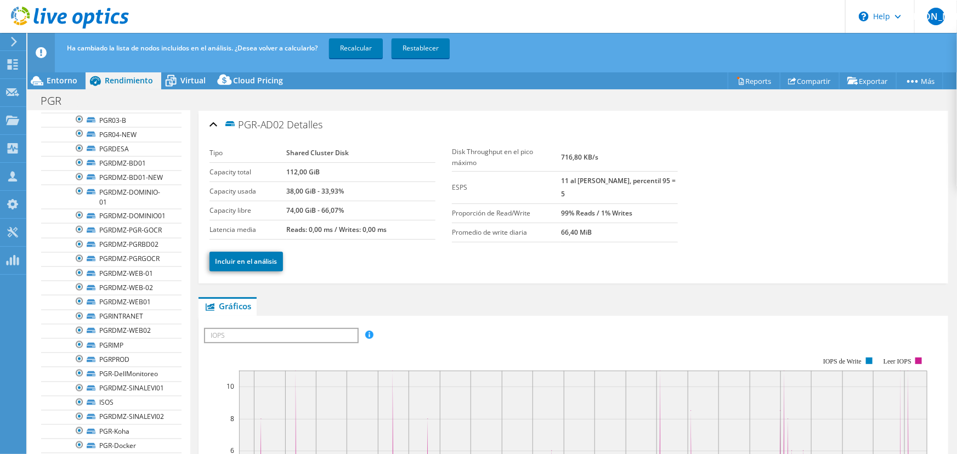
scroll to position [972, 0]
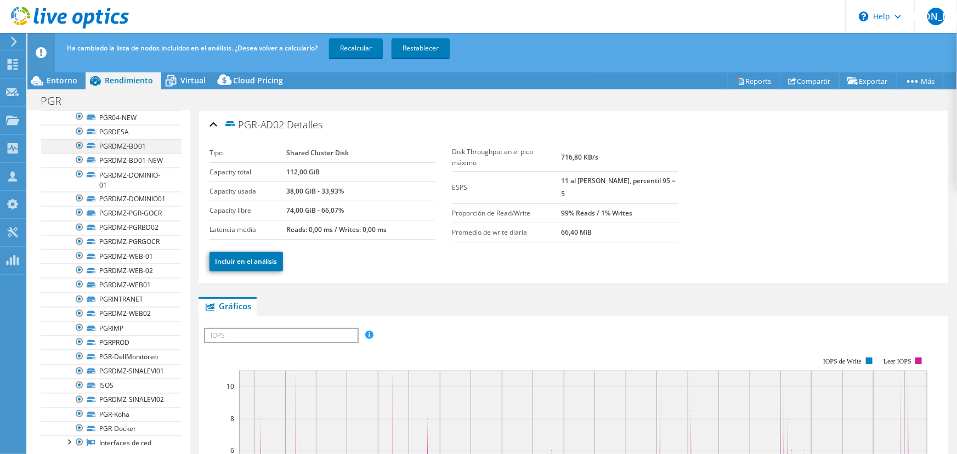
drag, startPoint x: 185, startPoint y: 306, endPoint x: 78, endPoint y: 172, distance: 171.7
drag, startPoint x: 77, startPoint y: 173, endPoint x: 80, endPoint y: 168, distance: 5.9
click at [80, 152] on div at bounding box center [79, 145] width 11 height 13
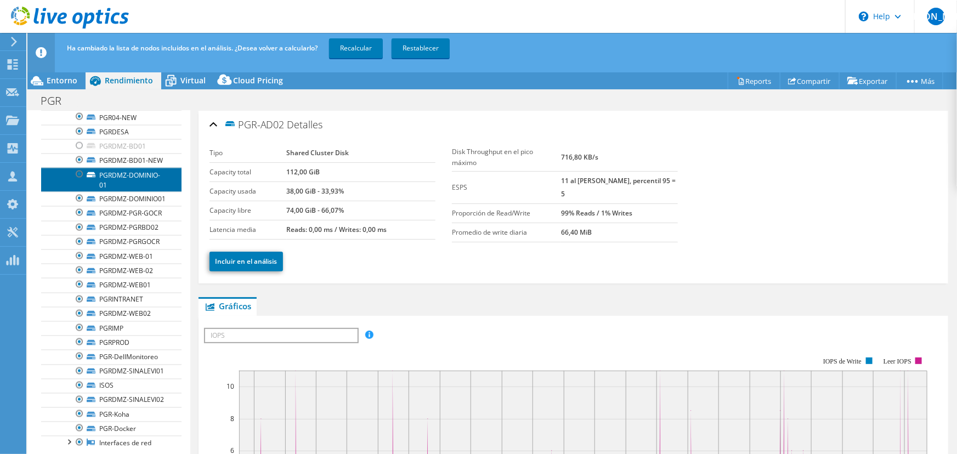
click at [118, 192] on link "PGRDMZ-DOMINIO-01" at bounding box center [111, 180] width 140 height 24
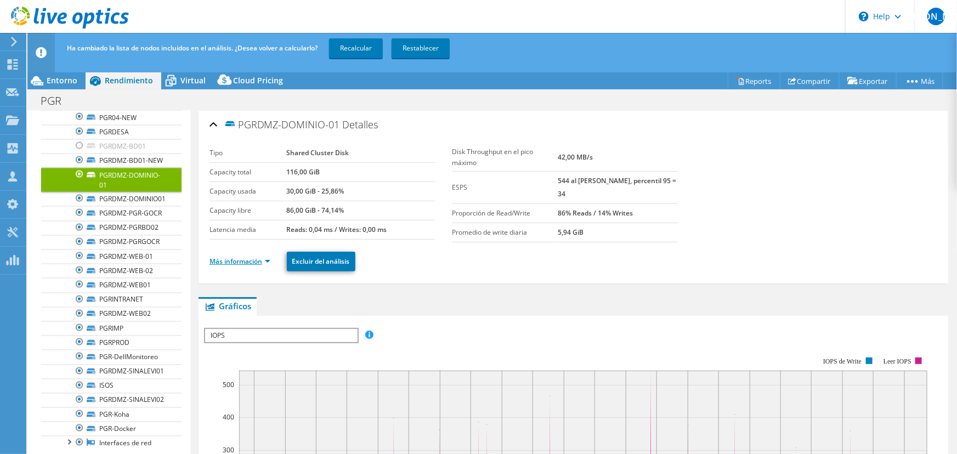
click at [233, 257] on link "Más información" at bounding box center [239, 261] width 61 height 9
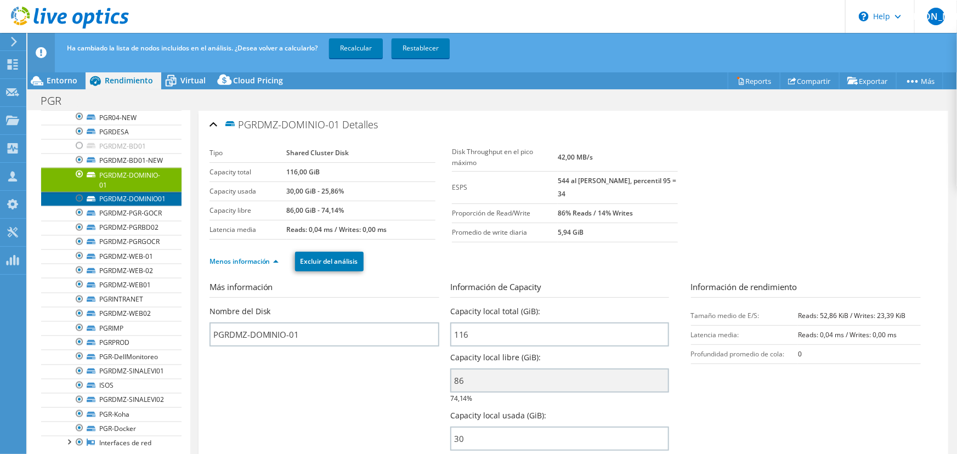
click at [118, 206] on link "PGRDMZ-DOMINIO01" at bounding box center [111, 199] width 140 height 14
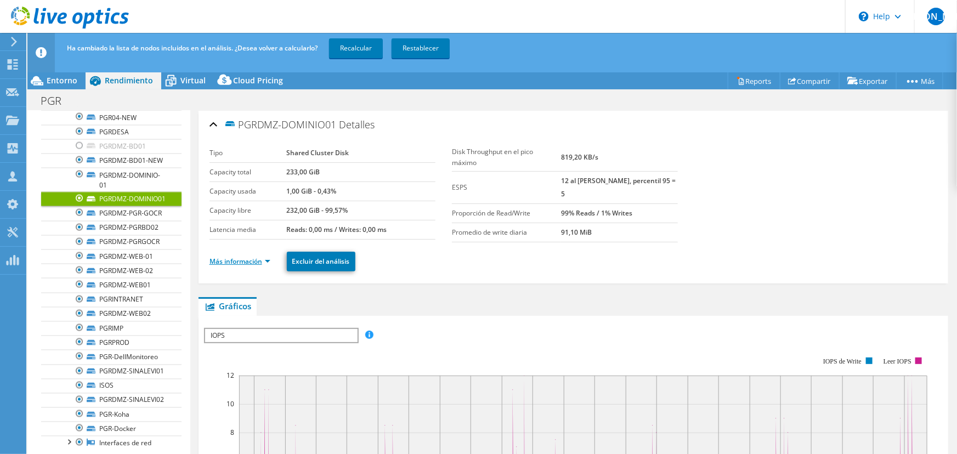
click at [258, 259] on link "Más información" at bounding box center [239, 261] width 61 height 9
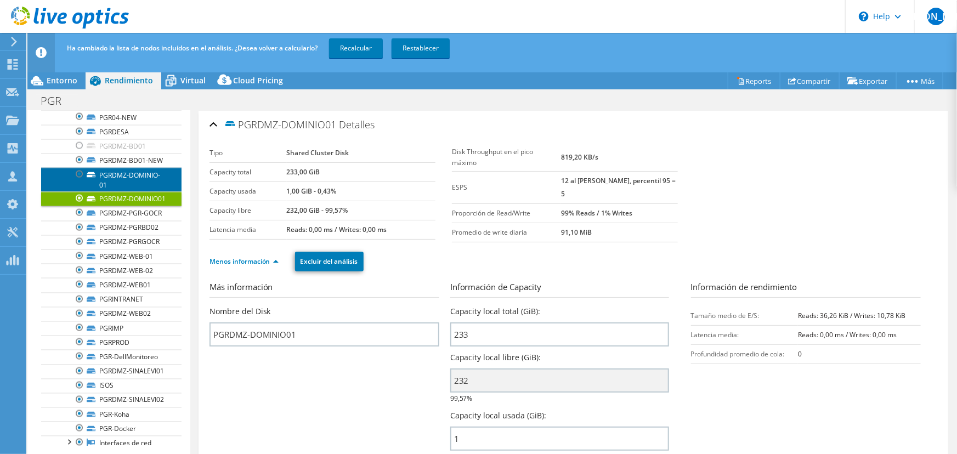
click at [126, 192] on link "PGRDMZ-DOMINIO-01" at bounding box center [111, 180] width 140 height 24
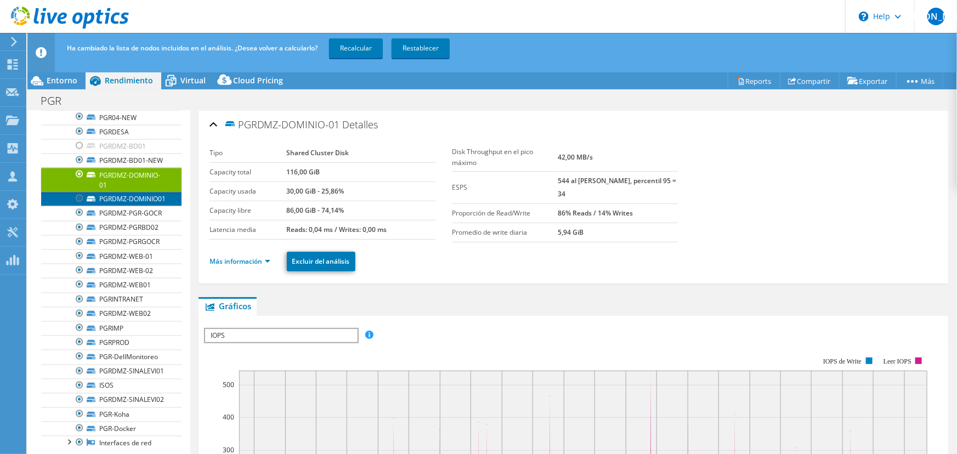
click at [116, 206] on link "PGRDMZ-DOMINIO01" at bounding box center [111, 199] width 140 height 14
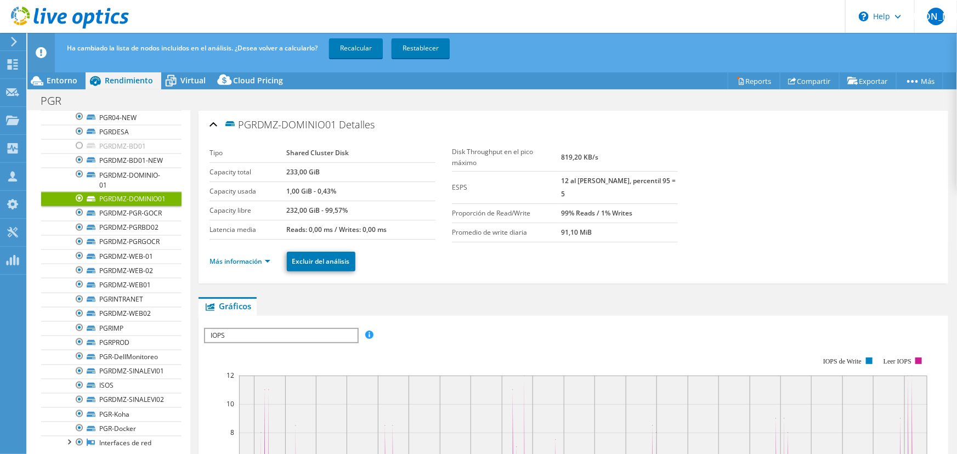
click at [79, 205] on div at bounding box center [79, 198] width 11 height 13
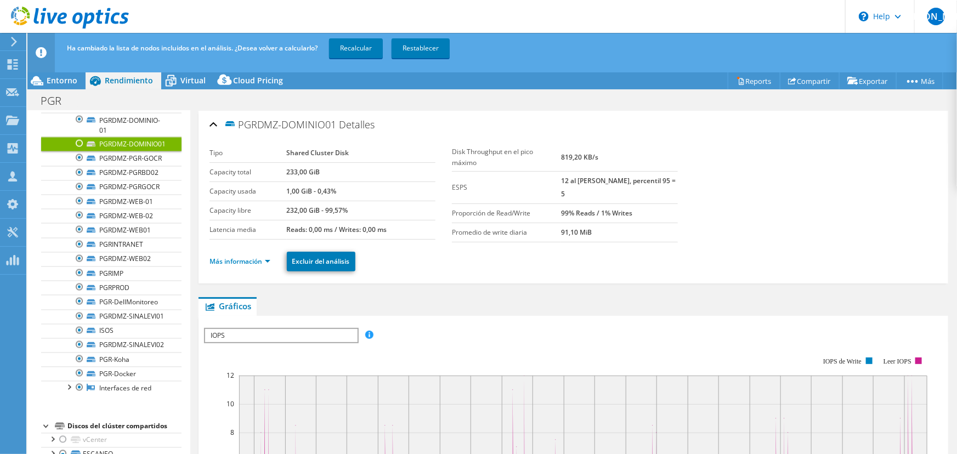
scroll to position [1024, 0]
click at [76, 167] on div at bounding box center [79, 160] width 11 height 13
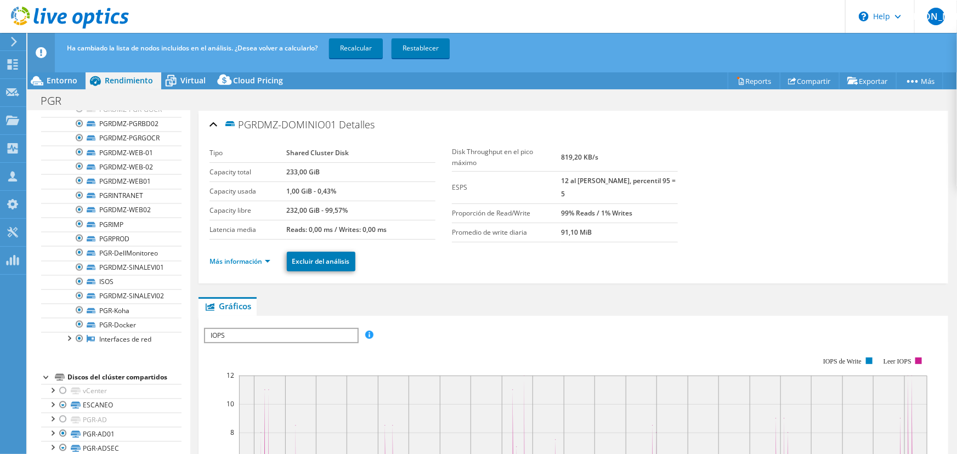
scroll to position [1102, 0]
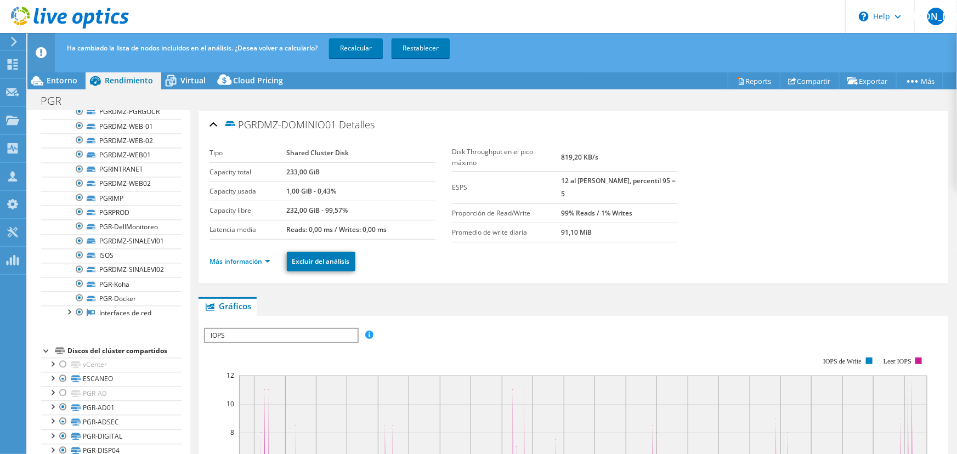
click at [82, 104] on div at bounding box center [79, 97] width 11 height 13
click at [79, 104] on div at bounding box center [79, 97] width 11 height 13
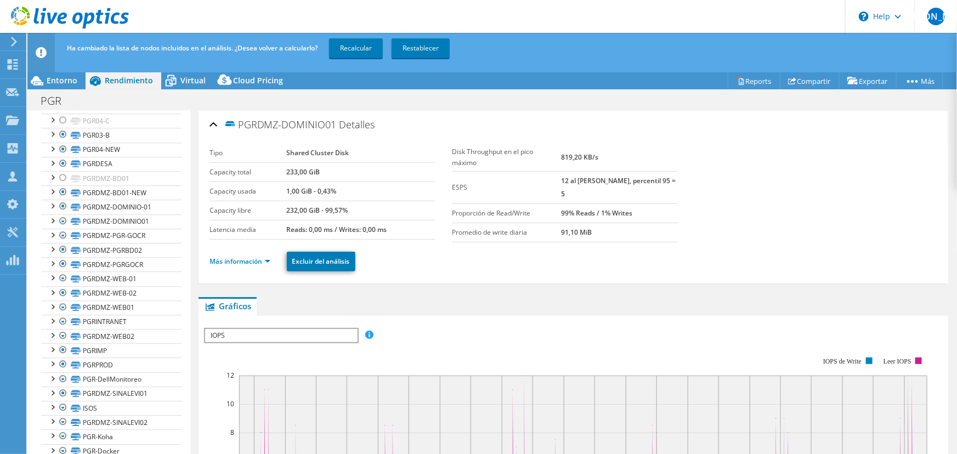
scroll to position [1619, 0]
drag, startPoint x: 179, startPoint y: 443, endPoint x: 186, endPoint y: 390, distance: 53.1
click at [186, 346] on aside "Abrir todo Cerrar todo Ocultar nodos excluidos Filtro de árbol del proyecto" at bounding box center [108, 291] width 163 height 361
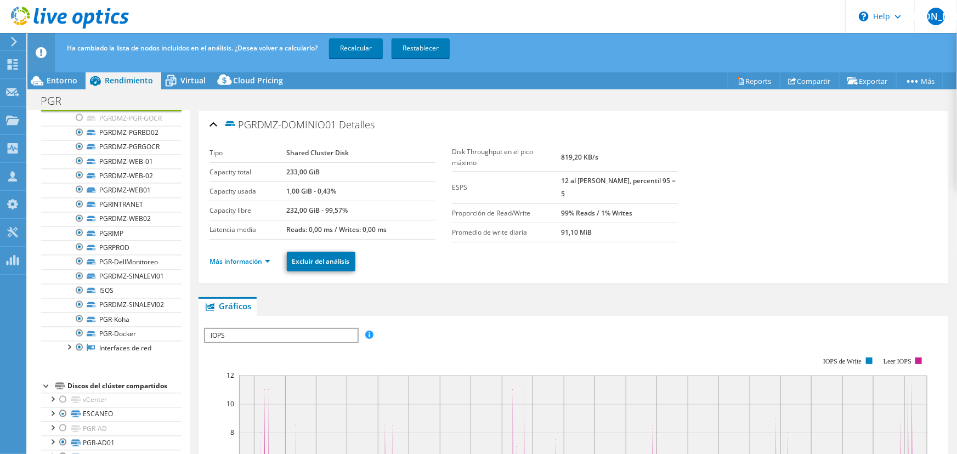
scroll to position [1069, 0]
click at [77, 194] on div at bounding box center [79, 186] width 11 height 13
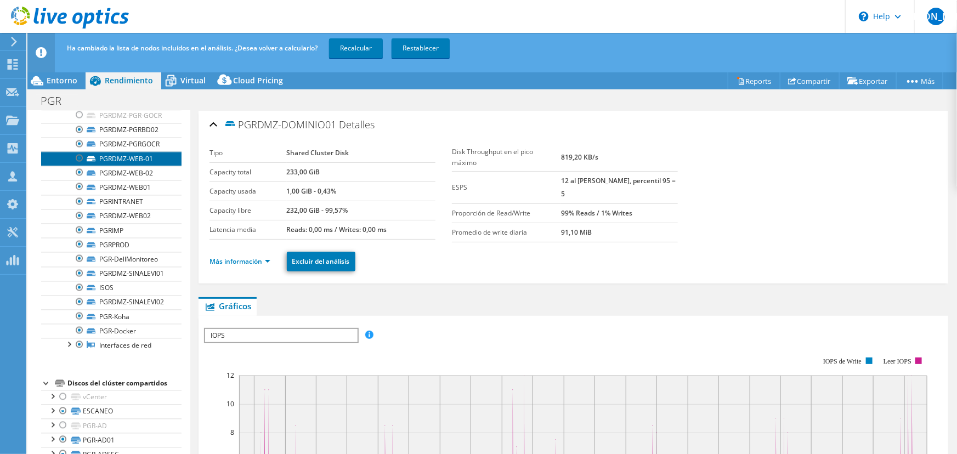
click at [121, 166] on link "PGRDMZ-WEB-01" at bounding box center [111, 159] width 140 height 14
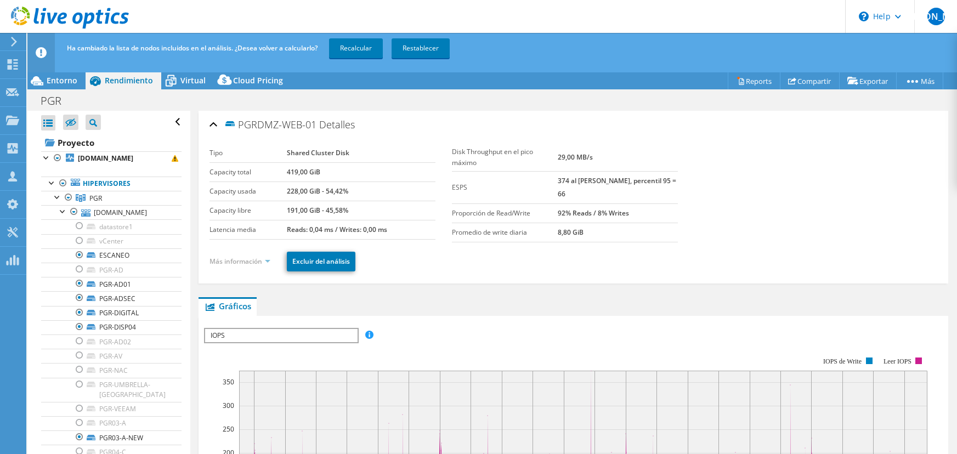
select select "USD"
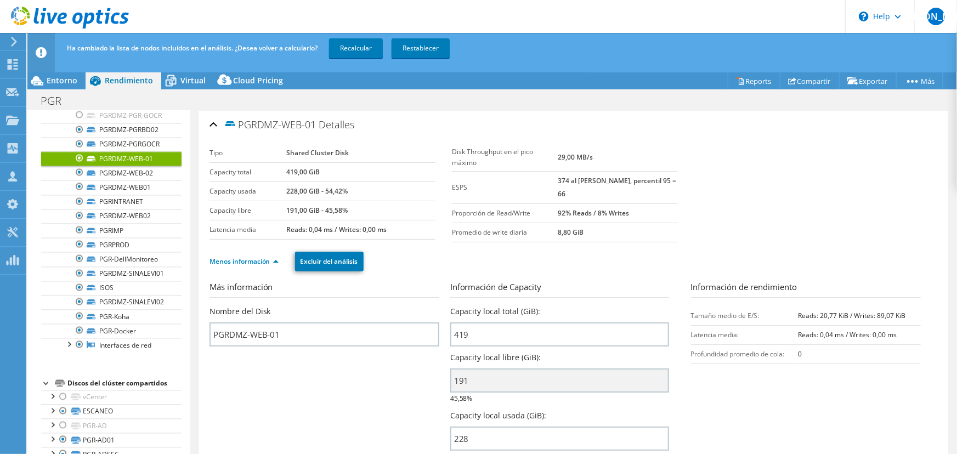
click at [77, 165] on div at bounding box center [79, 158] width 11 height 13
click at [77, 194] on div at bounding box center [79, 186] width 11 height 13
click at [139, 180] on link "PGRDMZ-WEB-02" at bounding box center [111, 173] width 140 height 14
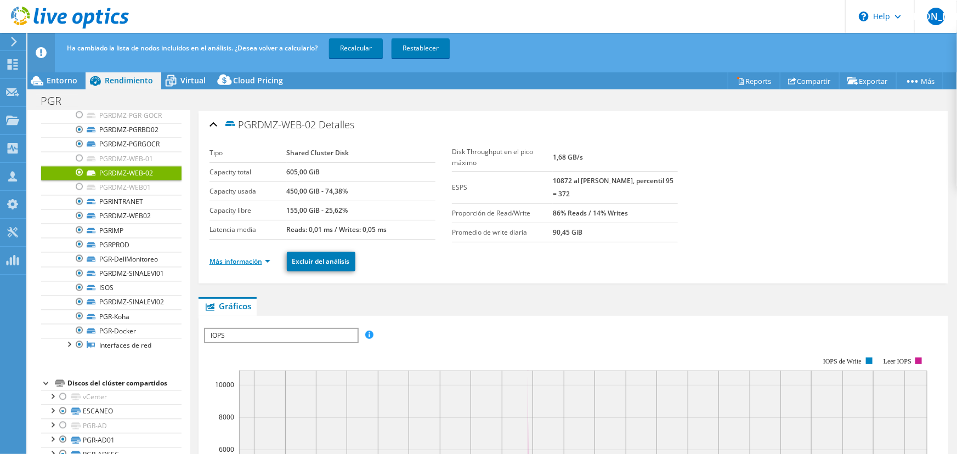
click at [262, 258] on link "Más información" at bounding box center [239, 261] width 61 height 9
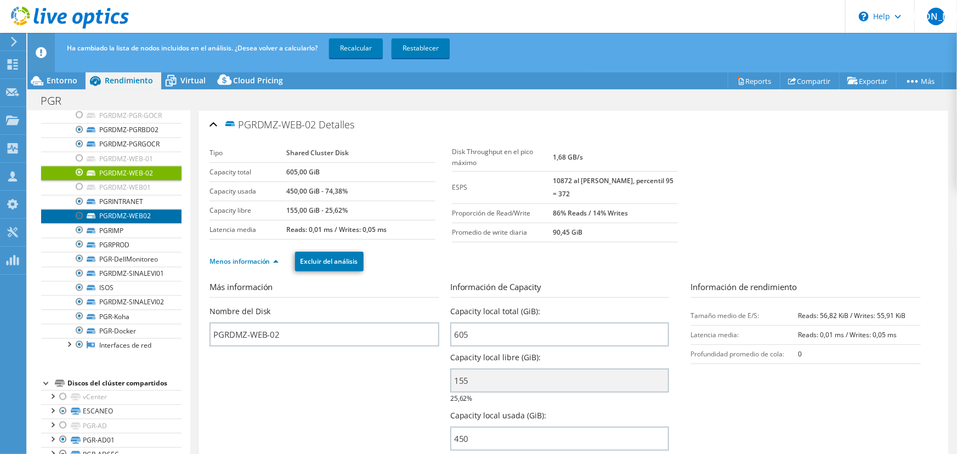
click at [154, 224] on link "PGRDMZ-WEB02" at bounding box center [111, 216] width 140 height 14
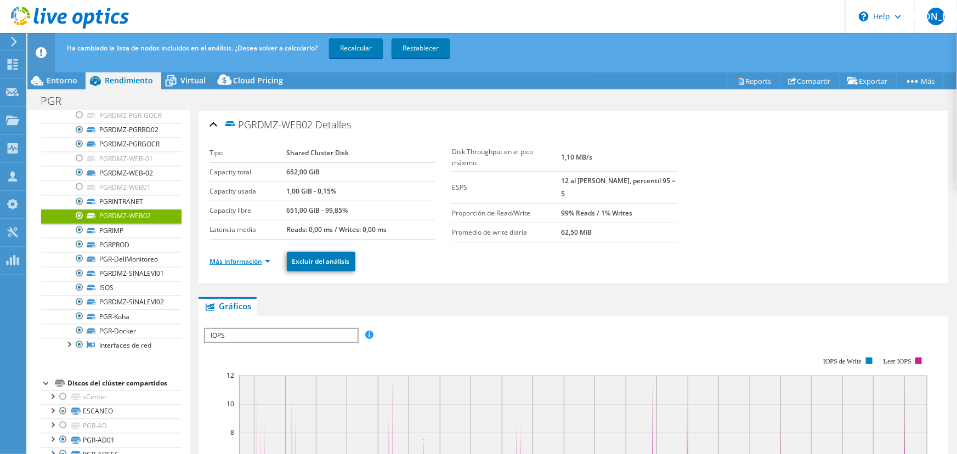
click at [241, 259] on link "Más información" at bounding box center [239, 261] width 61 height 9
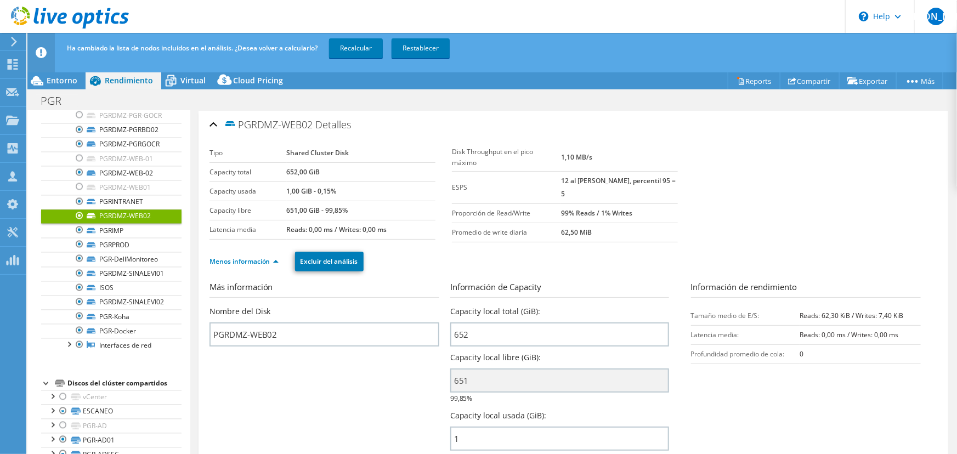
click at [80, 223] on div at bounding box center [79, 215] width 11 height 13
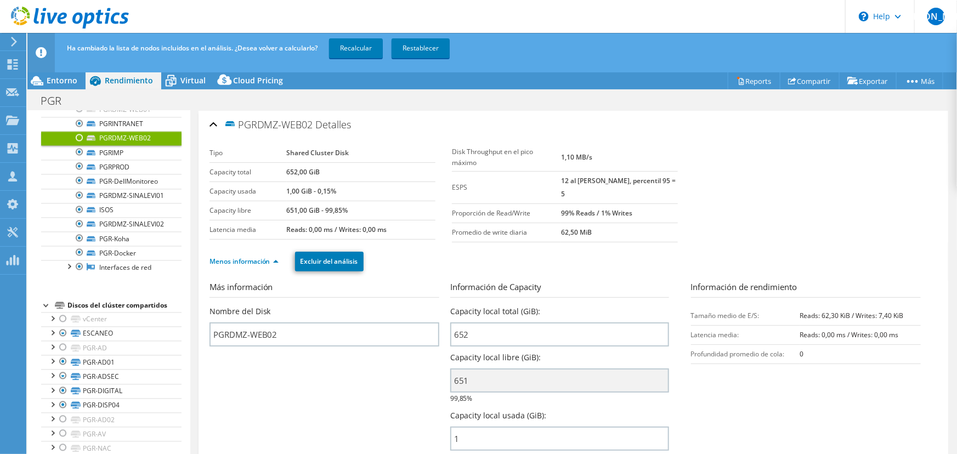
scroll to position [1144, 0]
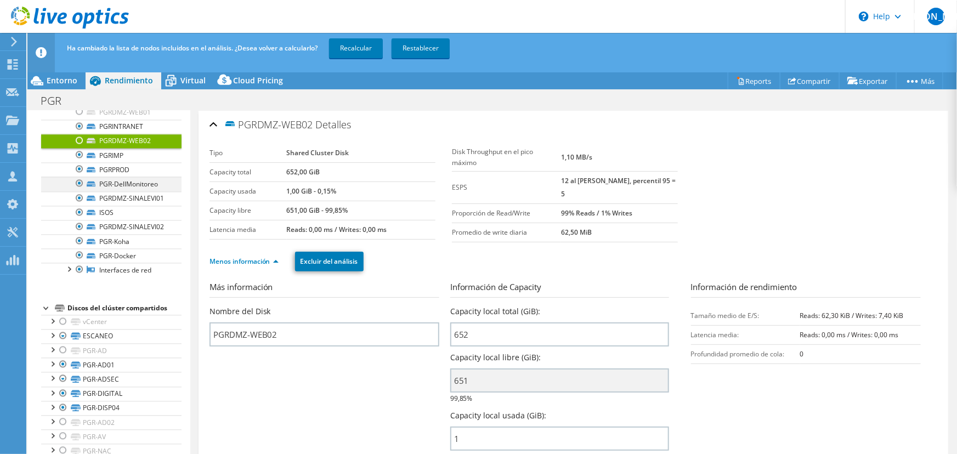
click at [80, 190] on div at bounding box center [79, 183] width 11 height 13
click at [79, 219] on div at bounding box center [79, 212] width 11 height 13
click at [80, 234] on div at bounding box center [79, 226] width 11 height 13
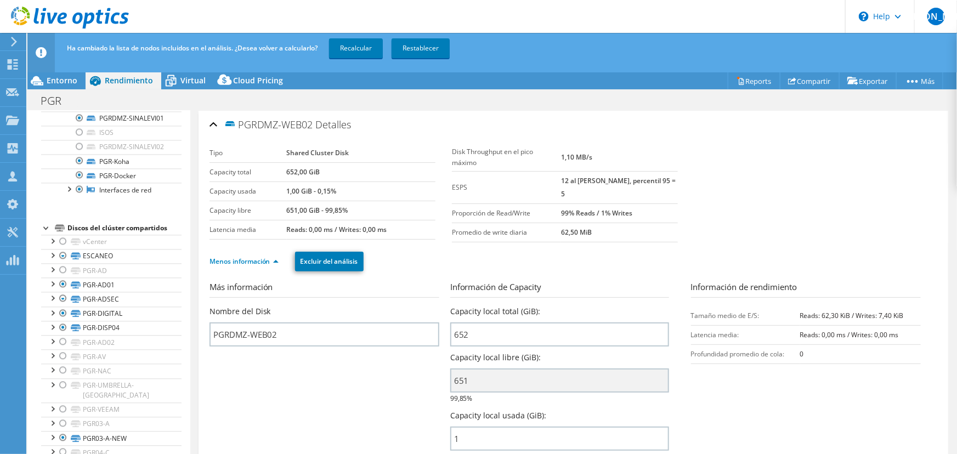
scroll to position [1225, 0]
click at [77, 167] on div at bounding box center [79, 160] width 11 height 13
click at [78, 182] on div at bounding box center [79, 174] width 11 height 13
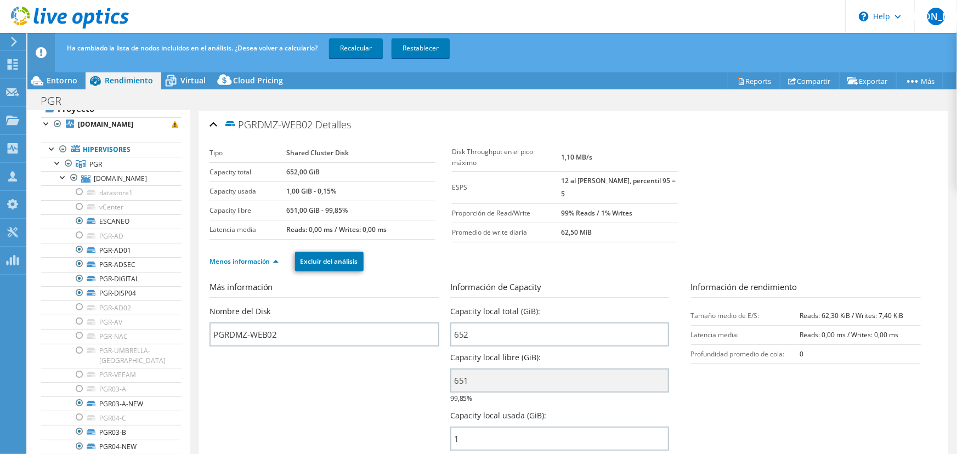
scroll to position [0, 0]
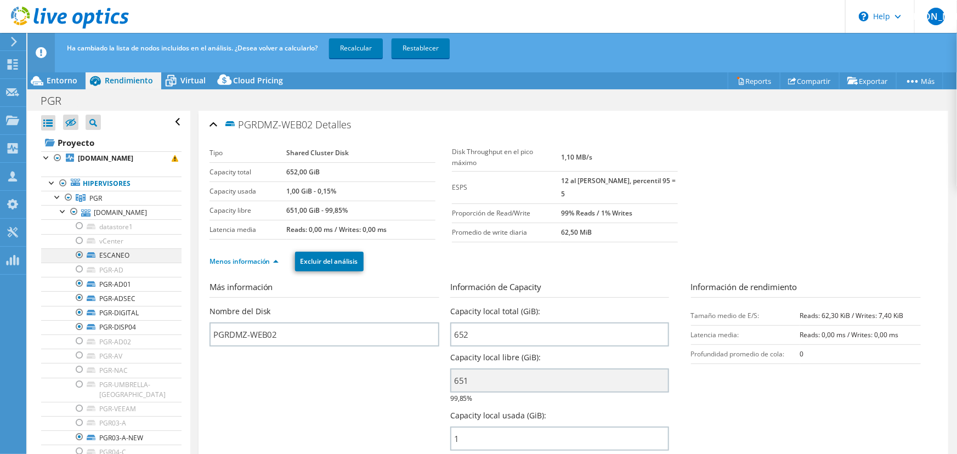
click at [78, 252] on div at bounding box center [79, 254] width 11 height 13
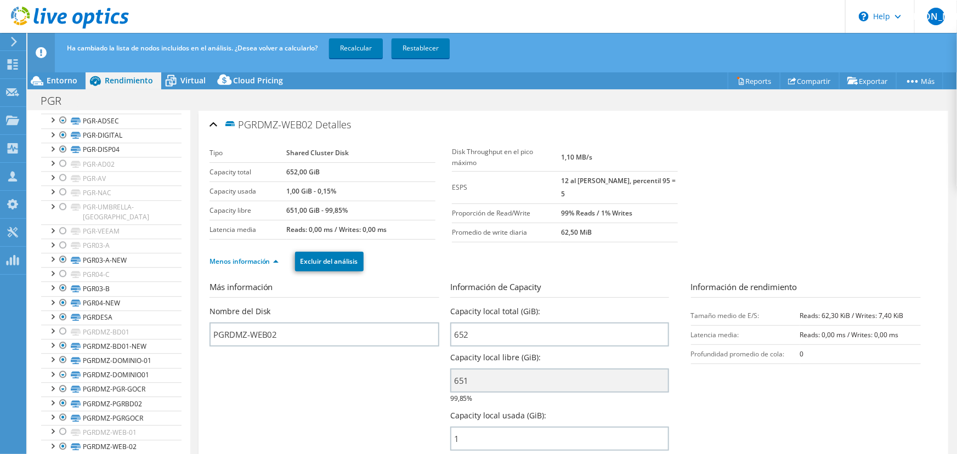
scroll to position [1398, 0]
click at [60, 132] on div at bounding box center [63, 125] width 11 height 13
click at [61, 132] on div at bounding box center [63, 125] width 11 height 13
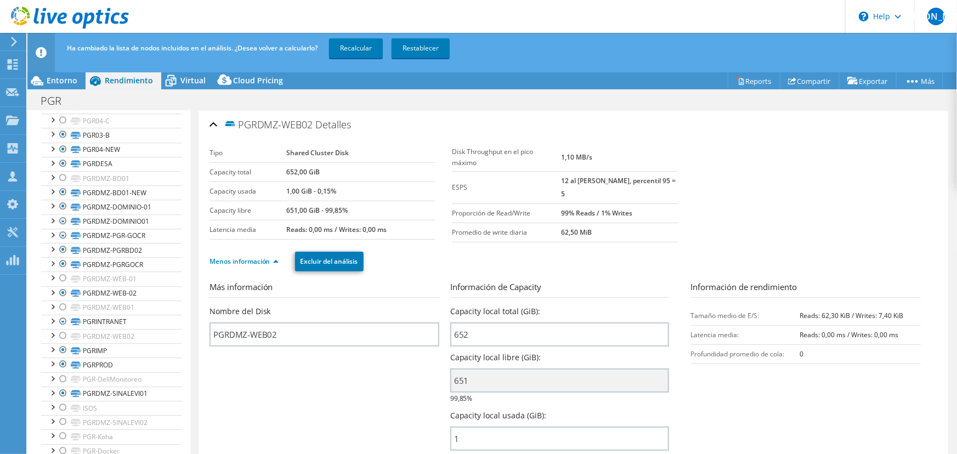
scroll to position [1585, 0]
click at [60, 228] on div at bounding box center [63, 220] width 11 height 13
click at [65, 228] on div at bounding box center [63, 220] width 11 height 13
click at [64, 319] on div at bounding box center [63, 321] width 11 height 13
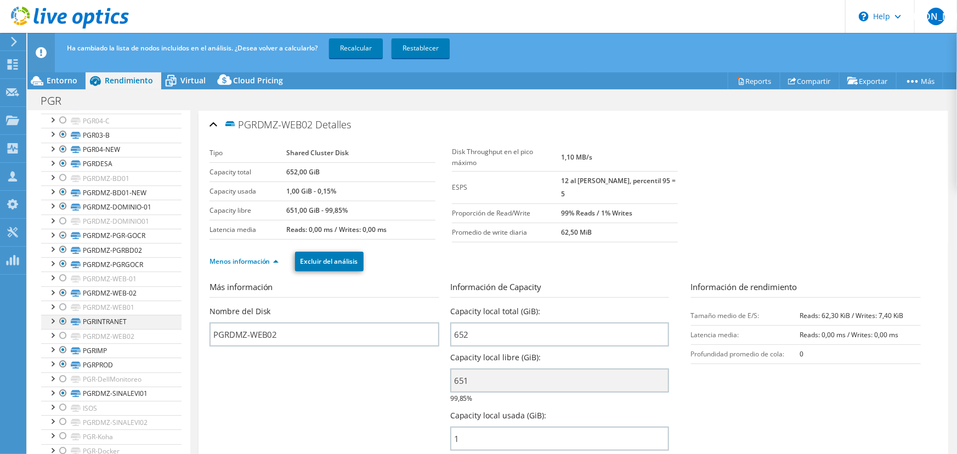
click at [65, 318] on div at bounding box center [63, 321] width 11 height 13
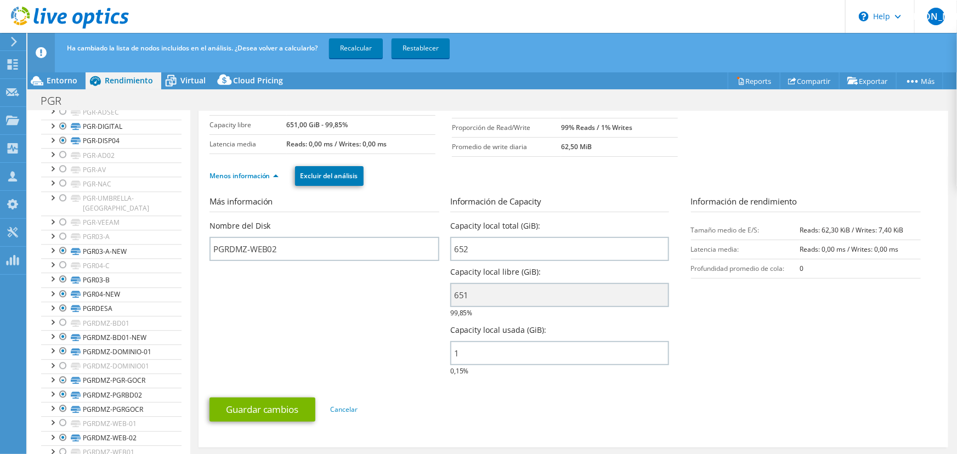
scroll to position [1449, 0]
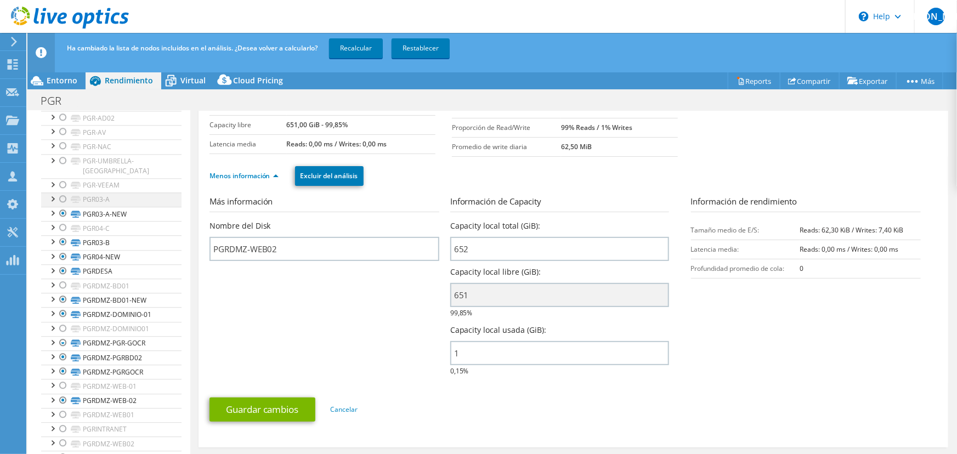
click at [66, 206] on div at bounding box center [63, 198] width 11 height 13
click at [63, 206] on div at bounding box center [63, 198] width 11 height 13
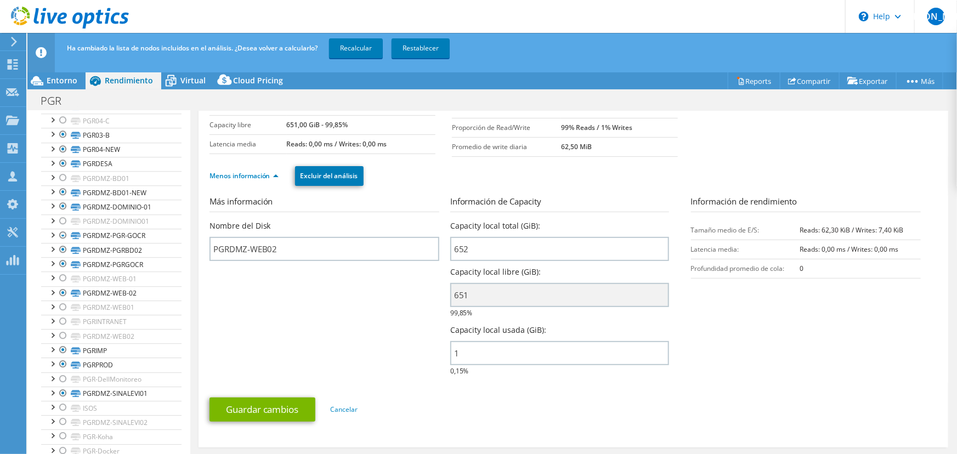
scroll to position [1619, 0]
click at [64, 236] on div at bounding box center [63, 235] width 11 height 13
click at [64, 235] on div at bounding box center [63, 235] width 11 height 13
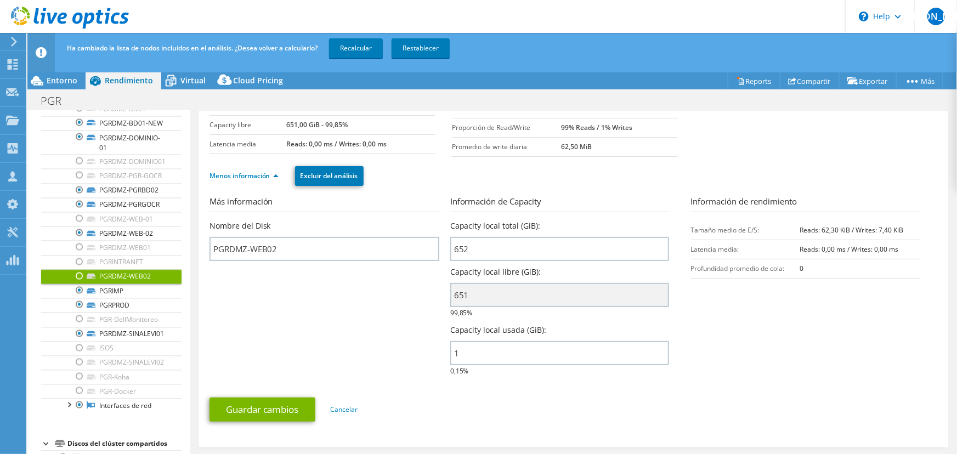
scroll to position [0, 0]
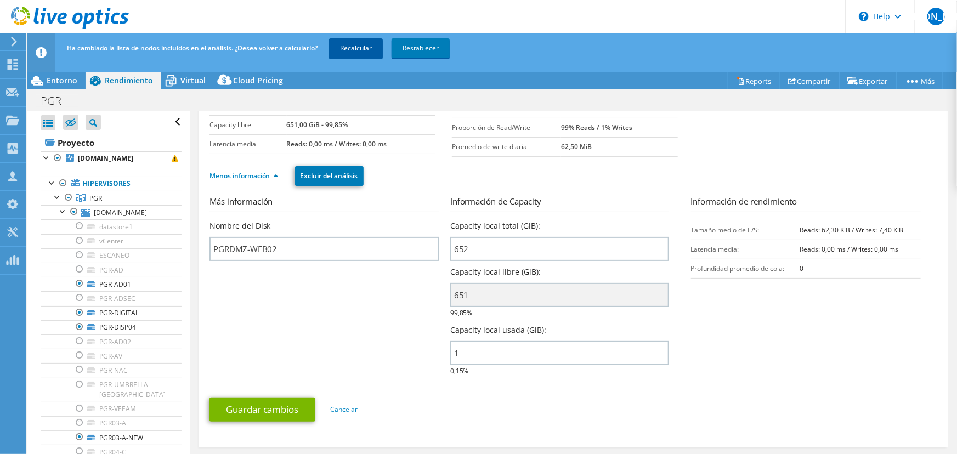
click at [355, 48] on link "Recalcular" at bounding box center [356, 48] width 54 height 20
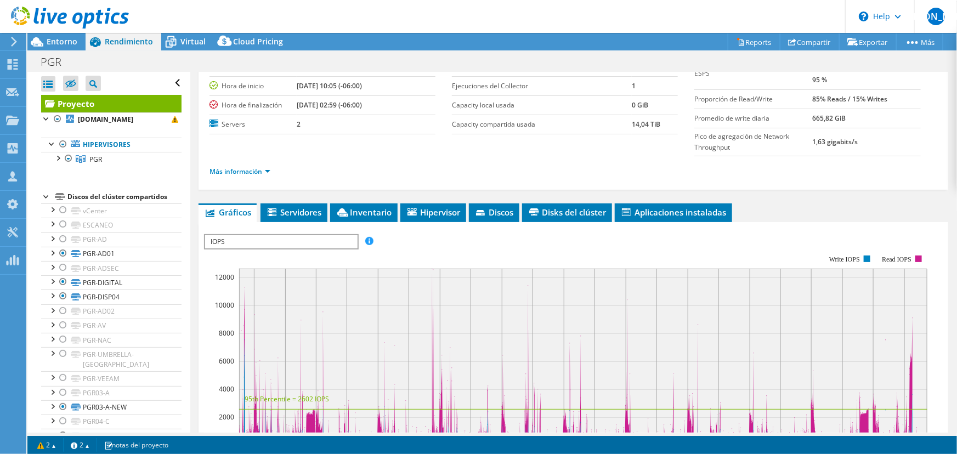
click at [54, 35] on div at bounding box center [64, 18] width 129 height 37
click at [55, 39] on span "Entorno" at bounding box center [62, 41] width 31 height 10
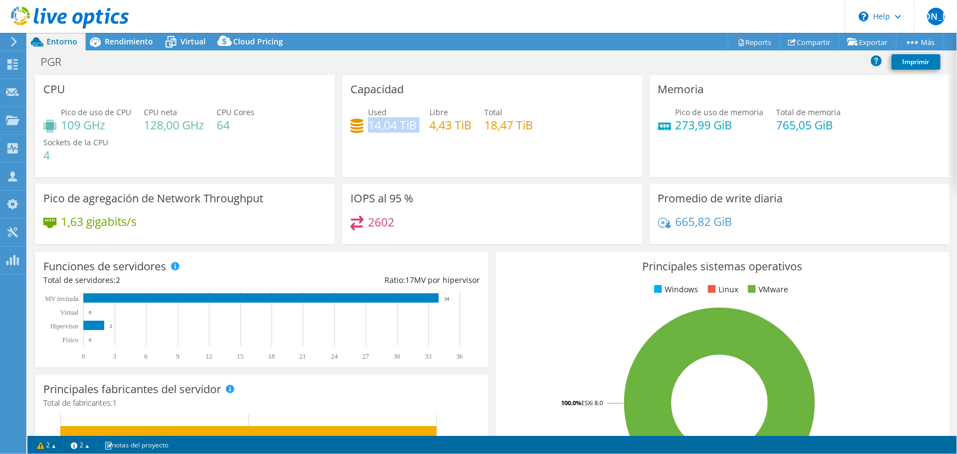
drag, startPoint x: 416, startPoint y: 126, endPoint x: 367, endPoint y: 120, distance: 49.1
click at [367, 120] on div "Used 14,04 TiB Libre 4,43 TiB Total 18,47 TiB" at bounding box center [491, 124] width 283 height 36
drag, startPoint x: 530, startPoint y: 131, endPoint x: 487, endPoint y: 124, distance: 43.4
click at [487, 124] on h4 "18,47 TiB" at bounding box center [508, 125] width 49 height 12
click at [542, 126] on div "Used 14,04 TiB Libre 4,43 TiB Total 18,47 TiB" at bounding box center [491, 124] width 283 height 36
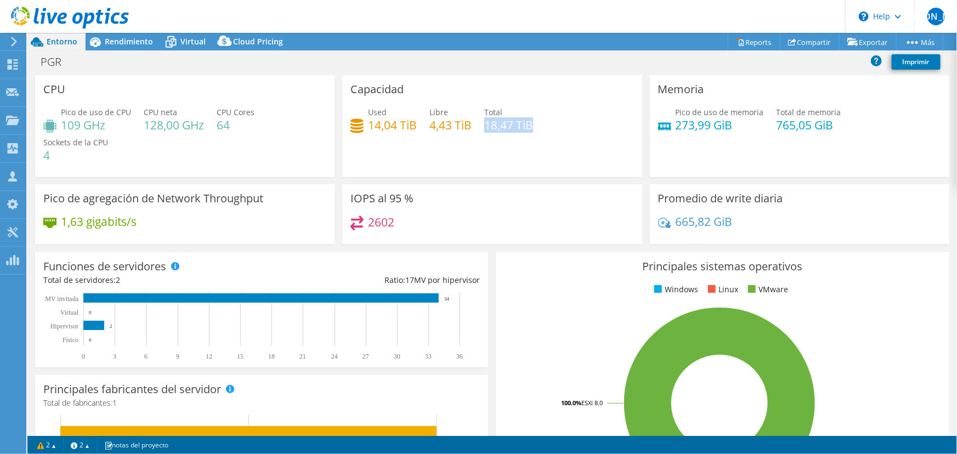
drag, startPoint x: 539, startPoint y: 126, endPoint x: 485, endPoint y: 122, distance: 53.9
click at [485, 122] on div "Used 14,04 TiB Libre 4,43 TiB Total 18,47 TiB" at bounding box center [491, 124] width 283 height 36
drag, startPoint x: 368, startPoint y: 127, endPoint x: 417, endPoint y: 127, distance: 48.3
click at [417, 127] on div "Used 14,04 TiB Libre 4,43 TiB Total 18,47 TiB" at bounding box center [491, 124] width 283 height 36
click at [183, 42] on span "Virtual" at bounding box center [192, 41] width 25 height 10
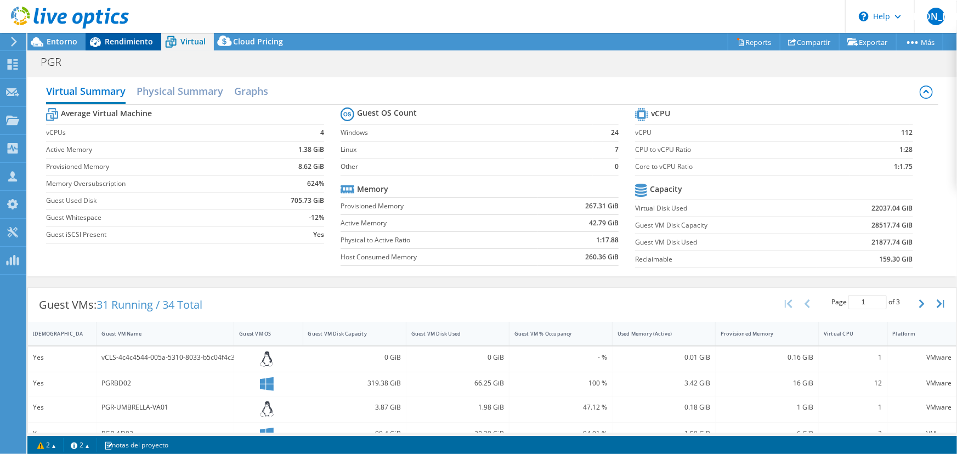
click at [145, 39] on span "Rendimiento" at bounding box center [129, 41] width 48 height 10
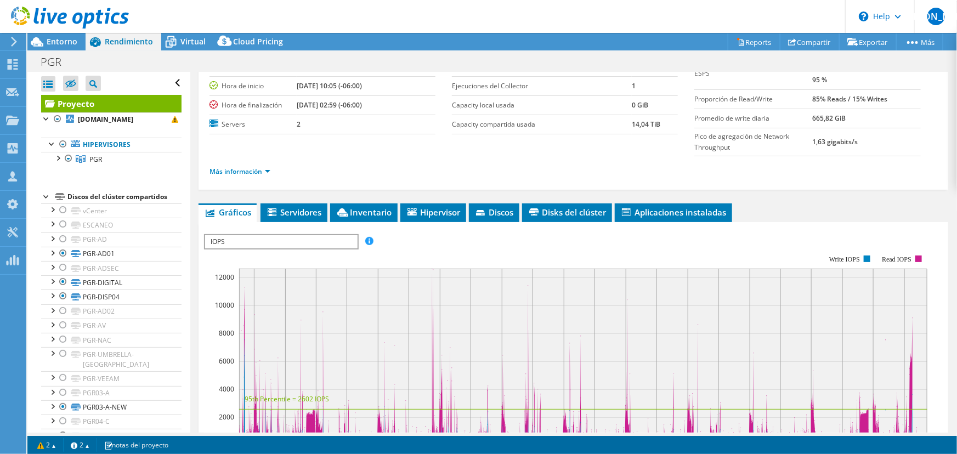
click at [47, 197] on div at bounding box center [46, 195] width 11 height 11
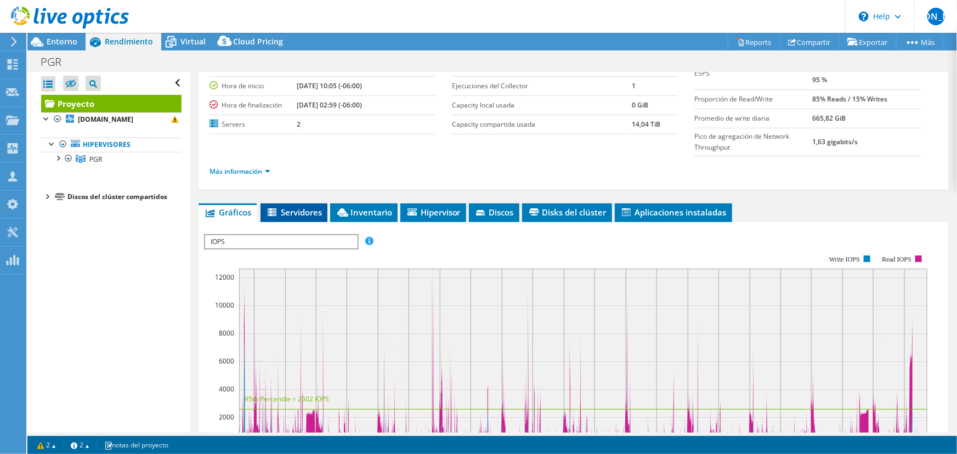
click at [305, 212] on span "Servidores" at bounding box center [294, 212] width 56 height 11
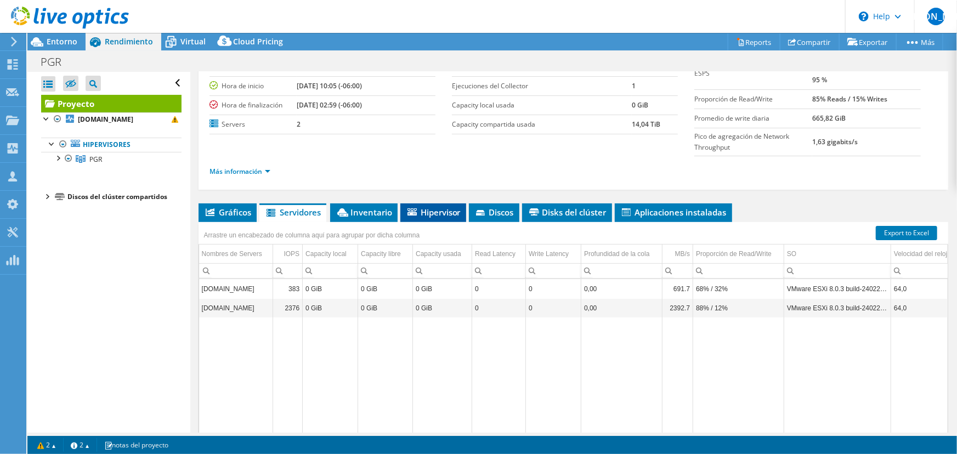
drag, startPoint x: 442, startPoint y: 217, endPoint x: 431, endPoint y: 212, distance: 12.0
click at [431, 212] on span "Hipervisor" at bounding box center [433, 212] width 55 height 11
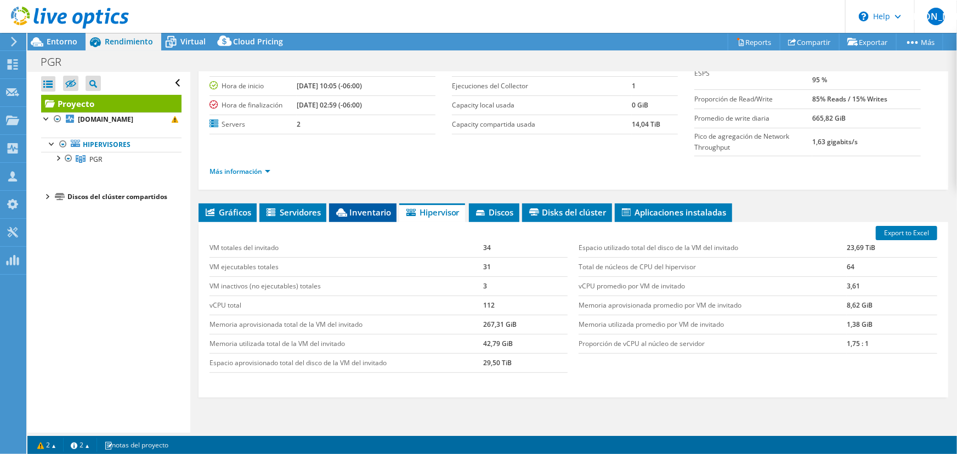
click at [384, 216] on li "Inventario" at bounding box center [362, 212] width 67 height 19
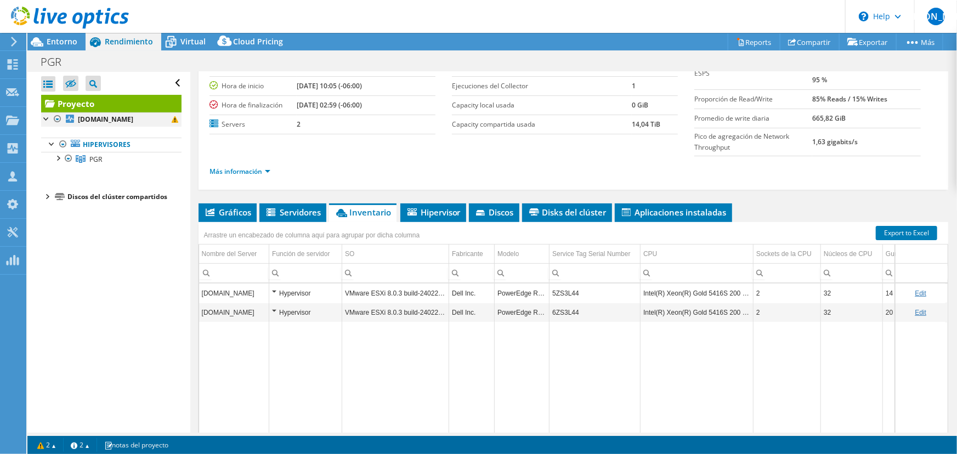
click at [47, 120] on div at bounding box center [46, 117] width 11 height 11
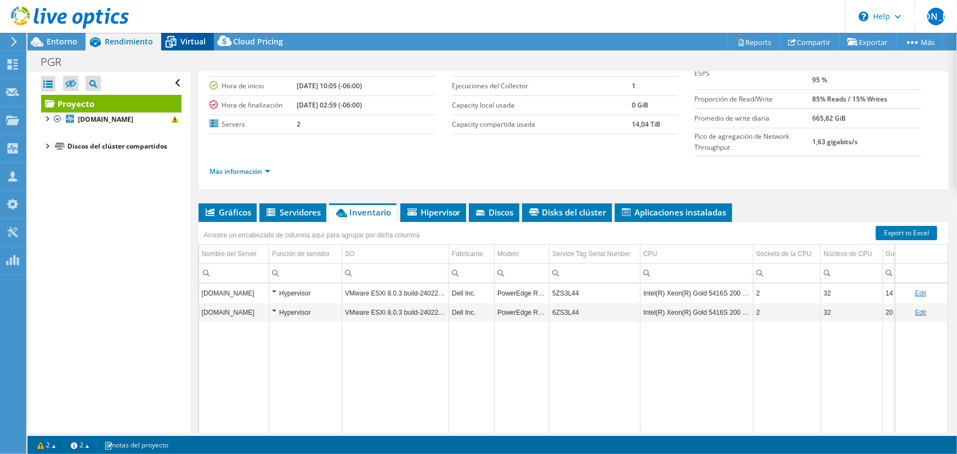
click at [182, 43] on span "Virtual" at bounding box center [192, 41] width 25 height 10
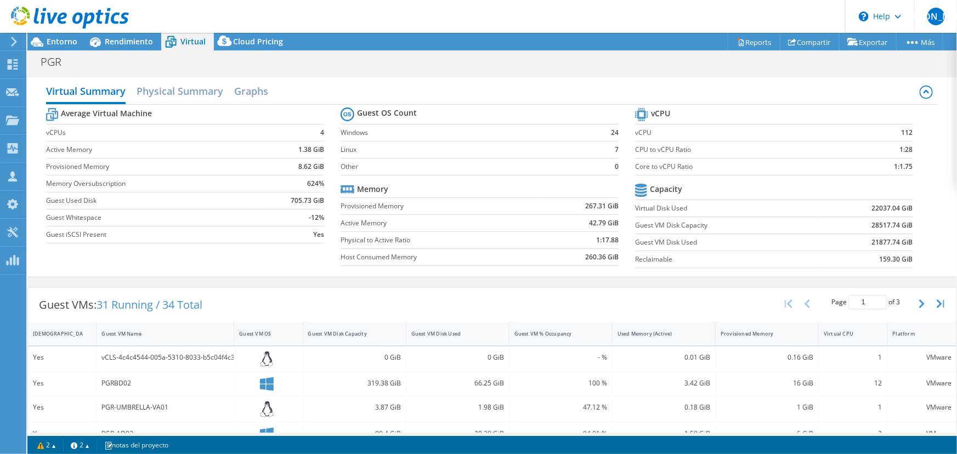
click at [53, 35] on div at bounding box center [64, 18] width 129 height 37
click at [63, 48] on div "Entorno" at bounding box center [56, 42] width 58 height 18
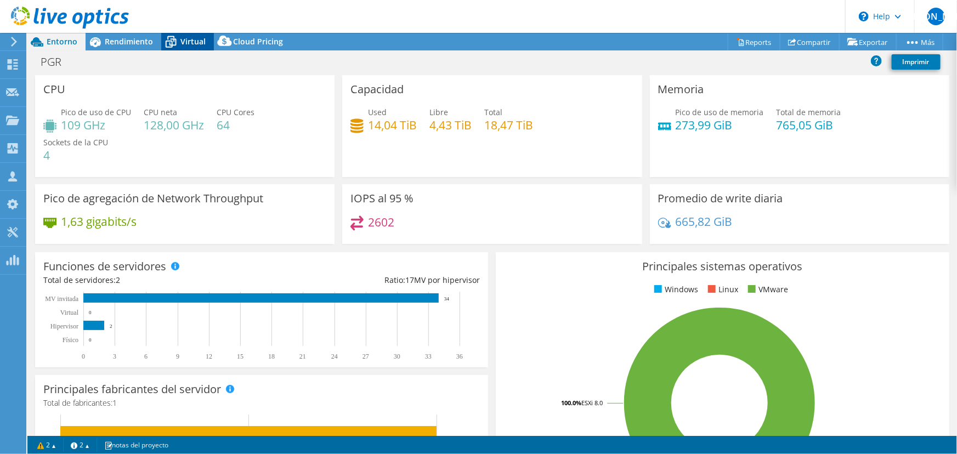
drag, startPoint x: 189, startPoint y: 36, endPoint x: 180, endPoint y: 39, distance: 8.9
click at [180, 39] on span "Virtual" at bounding box center [192, 41] width 25 height 10
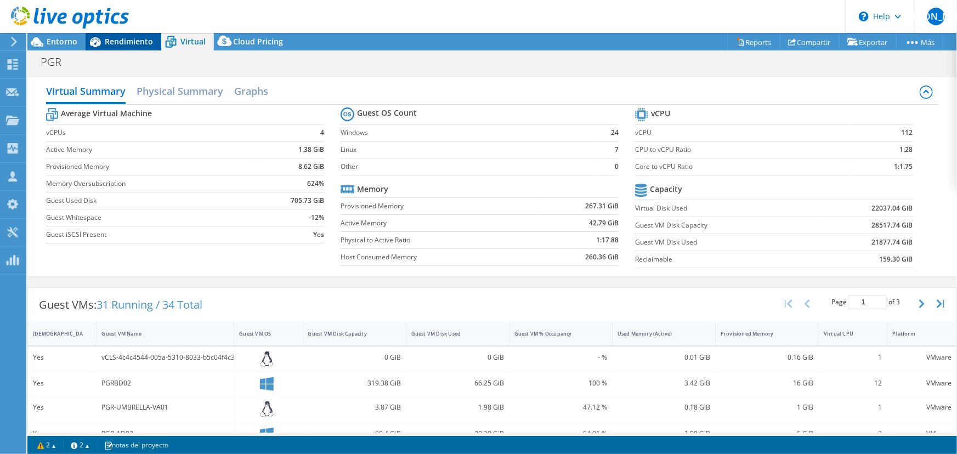
click at [120, 46] on span "Rendimiento" at bounding box center [129, 41] width 48 height 10
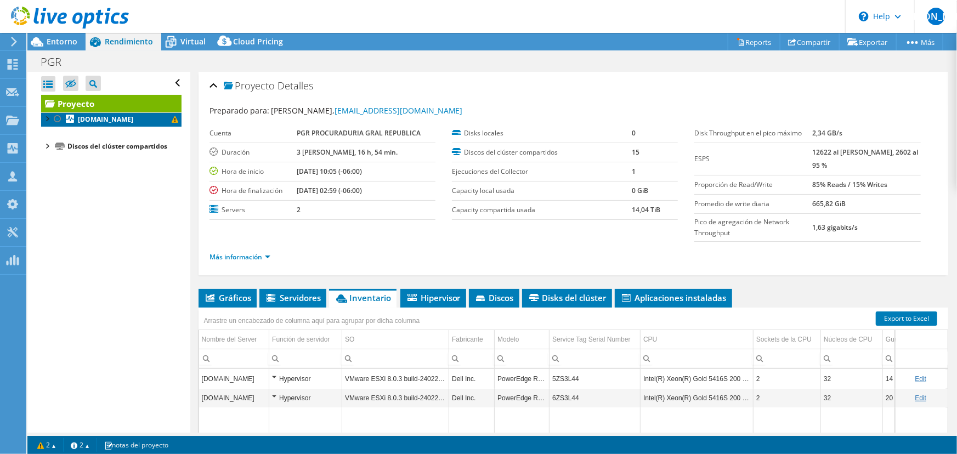
click at [105, 112] on link "[DOMAIN_NAME]" at bounding box center [111, 119] width 140 height 14
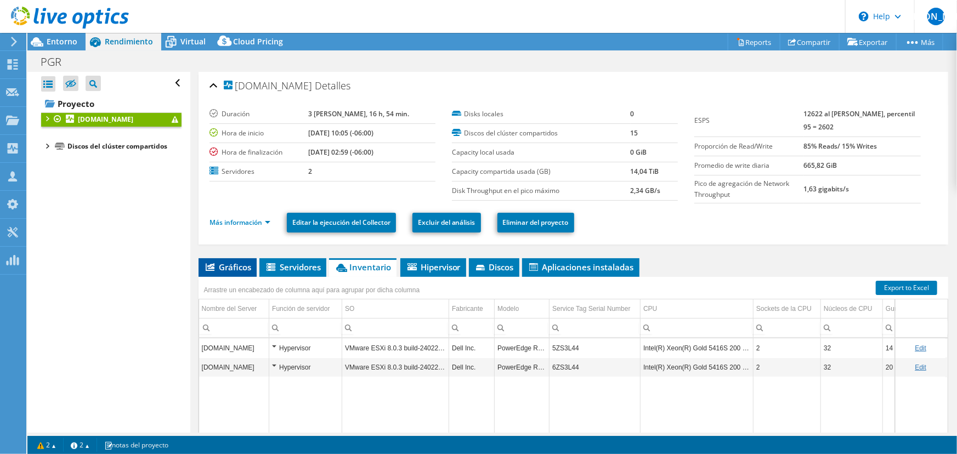
click at [230, 270] on span "Gráficos" at bounding box center [227, 267] width 47 height 11
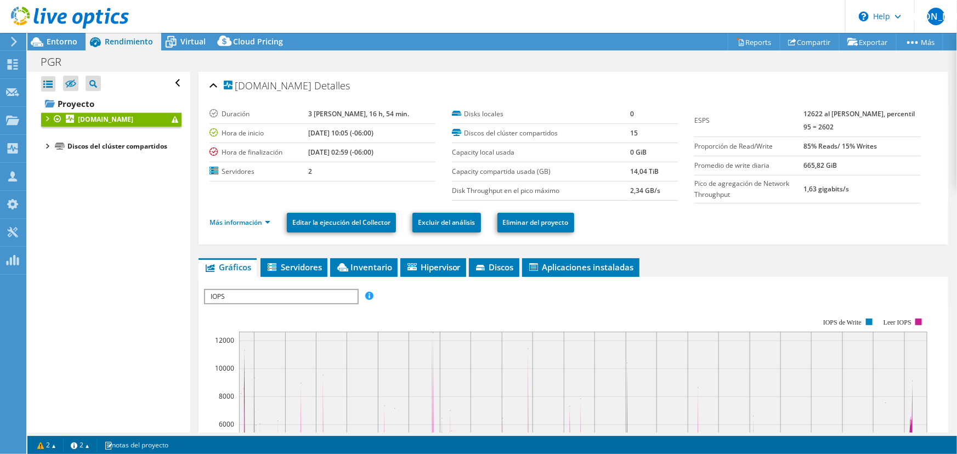
click at [344, 298] on span "IOPS" at bounding box center [281, 296] width 152 height 13
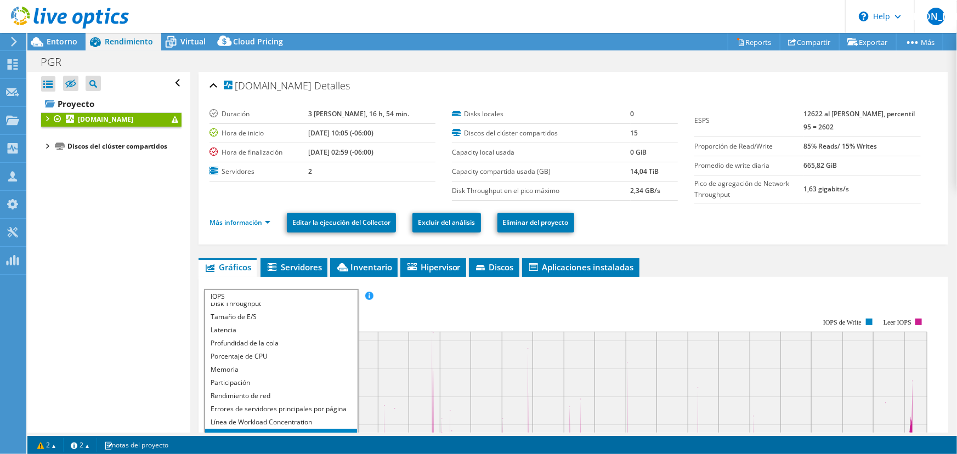
scroll to position [24, 0]
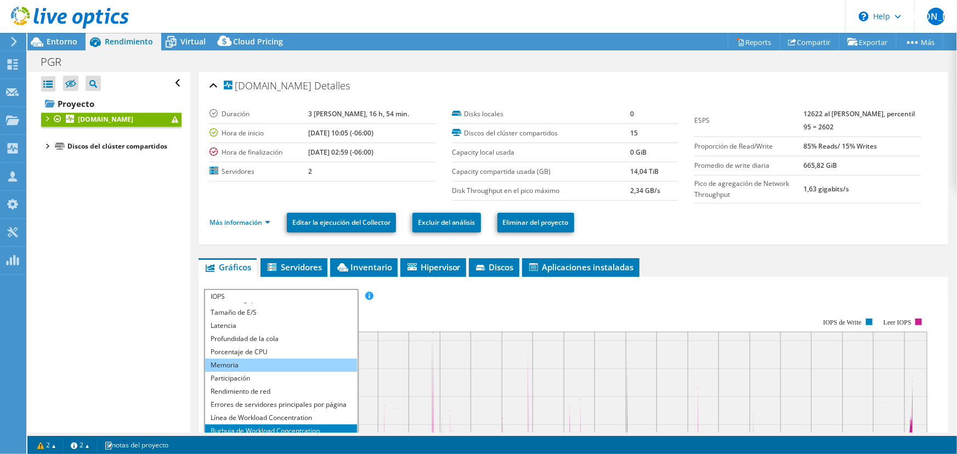
click at [261, 363] on li "Memoria" at bounding box center [281, 365] width 152 height 13
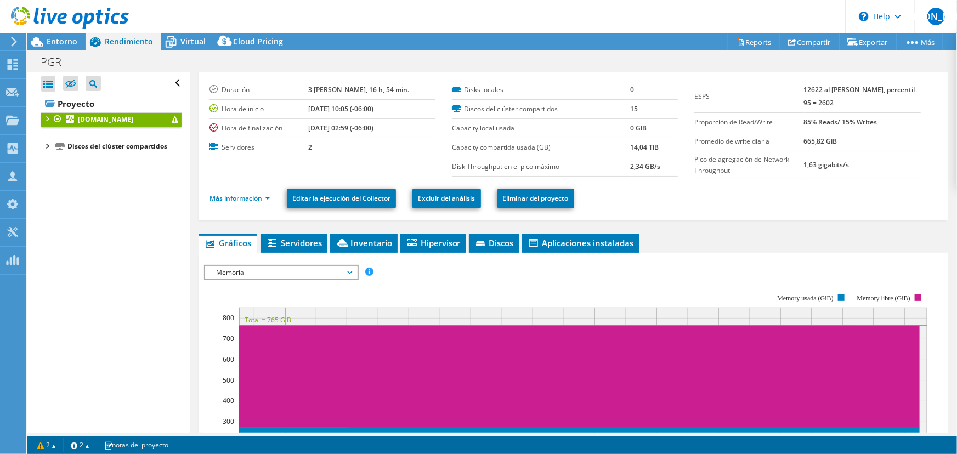
scroll to position [0, 0]
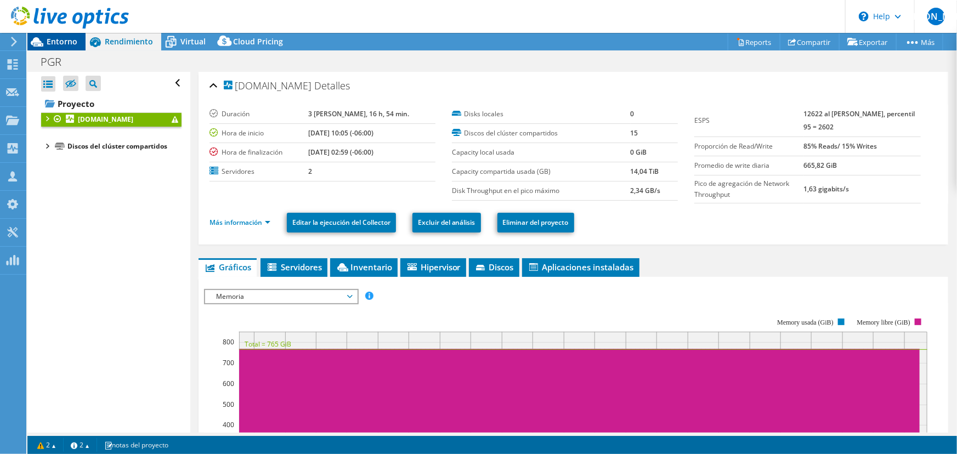
click at [61, 43] on span "Entorno" at bounding box center [62, 41] width 31 height 10
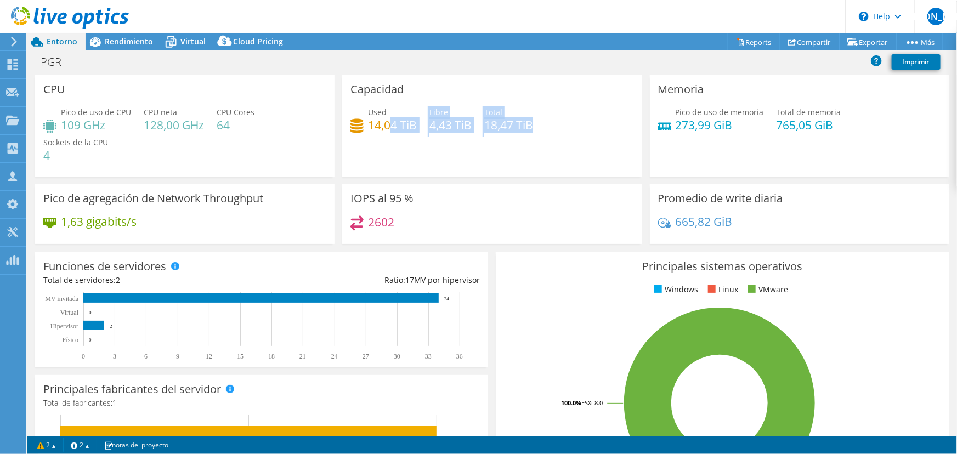
drag, startPoint x: 541, startPoint y: 128, endPoint x: 385, endPoint y: 118, distance: 156.0
click at [385, 118] on div "Used 14,04 TiB Libre 4,43 TiB Total 18,47 TiB" at bounding box center [491, 124] width 283 height 36
click at [463, 148] on div "Capacidad Used 14,04 TiB Libre 4,43 TiB Total 18,47 TiB" at bounding box center [491, 126] width 299 height 102
drag, startPoint x: 543, startPoint y: 126, endPoint x: 482, endPoint y: 126, distance: 61.4
click at [482, 126] on div "Used 14,04 TiB Libre 4,43 TiB Total 18,47 TiB" at bounding box center [491, 124] width 283 height 36
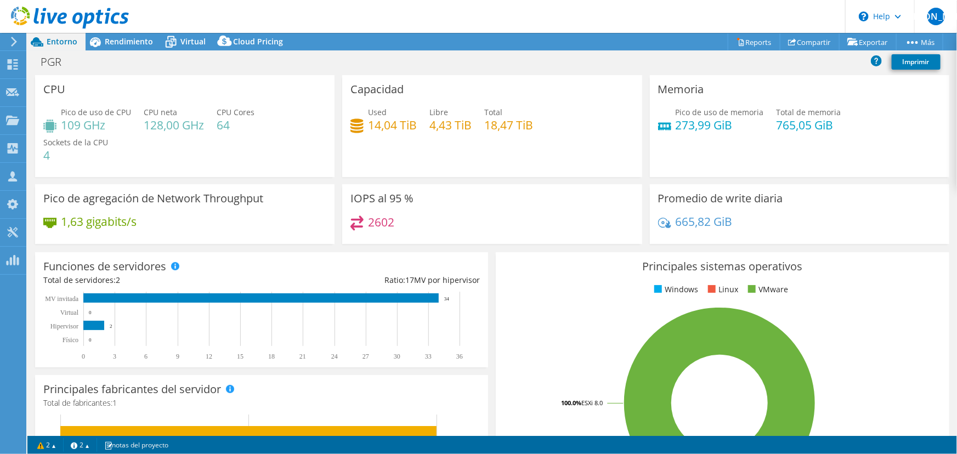
click at [477, 158] on div "Capacidad Used 14,04 TiB Libre 4,43 TiB Total 18,47 TiB" at bounding box center [491, 126] width 299 height 102
drag, startPoint x: 534, startPoint y: 126, endPoint x: 485, endPoint y: 126, distance: 48.3
click at [485, 126] on div "Used 14,04 TiB Libre 4,43 TiB Total 18,47 TiB" at bounding box center [491, 124] width 283 height 36
drag, startPoint x: 729, startPoint y: 123, endPoint x: 662, endPoint y: 128, distance: 66.5
click at [662, 128] on div "Pico de uso de memoria 273,99 GiB" at bounding box center [711, 118] width 106 height 25
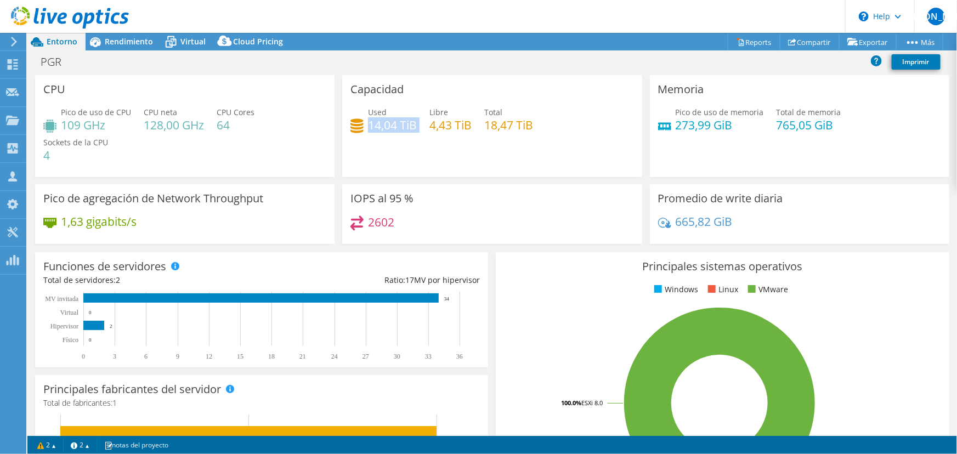
drag, startPoint x: 367, startPoint y: 128, endPoint x: 417, endPoint y: 131, distance: 50.0
click at [417, 131] on div "Used 14,04 TiB Libre 4,43 TiB Total 18,47 TiB" at bounding box center [491, 124] width 283 height 36
drag, startPoint x: 486, startPoint y: 122, endPoint x: 538, endPoint y: 120, distance: 52.1
click at [538, 120] on div "Used 14,04 TiB Libre 4,43 TiB Total 18,47 TiB" at bounding box center [491, 124] width 283 height 36
click at [541, 131] on div "Used 14,04 TiB Libre 4,43 TiB Total 18,47 TiB" at bounding box center [491, 124] width 283 height 36
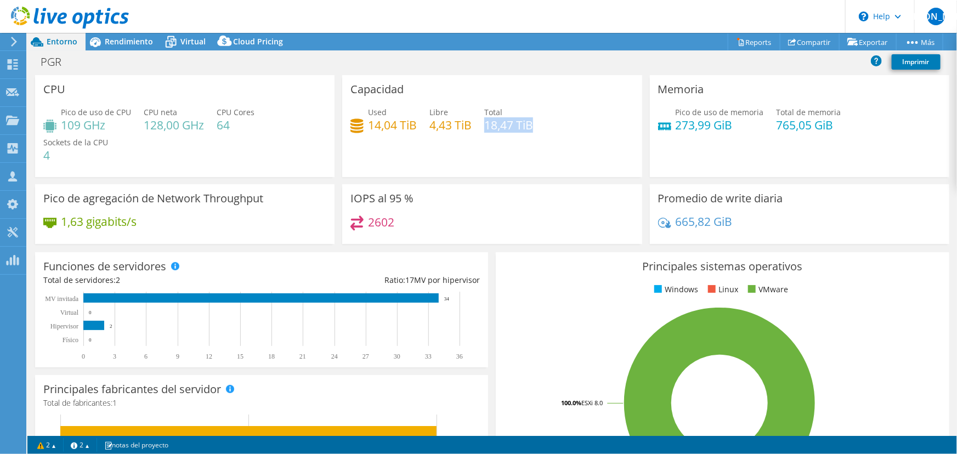
drag, startPoint x: 483, startPoint y: 127, endPoint x: 531, endPoint y: 120, distance: 48.7
click at [531, 120] on h4 "18,47 TiB" at bounding box center [508, 125] width 49 height 12
click at [542, 123] on div "Used 14,04 TiB Libre 4,43 TiB Total 18,47 TiB" at bounding box center [491, 124] width 283 height 36
drag, startPoint x: 539, startPoint y: 123, endPoint x: 484, endPoint y: 126, distance: 54.9
click at [484, 126] on div "Used 14,04 TiB Libre 4,43 TiB Total 18,47 TiB" at bounding box center [491, 124] width 283 height 36
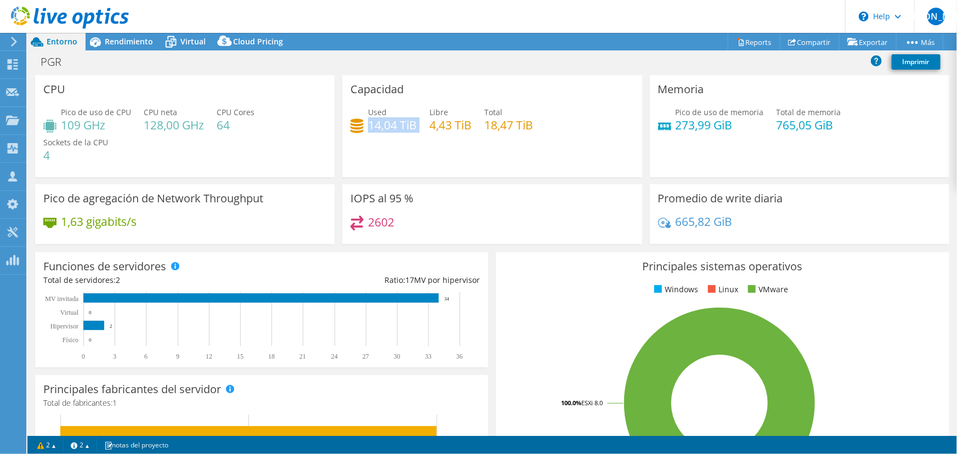
drag, startPoint x: 368, startPoint y: 122, endPoint x: 426, endPoint y: 110, distance: 58.9
click at [426, 110] on div "Used 14,04 TiB Libre 4,43 TiB Total 18,47 TiB" at bounding box center [491, 124] width 283 height 36
